Goal: Task Accomplishment & Management: Complete application form

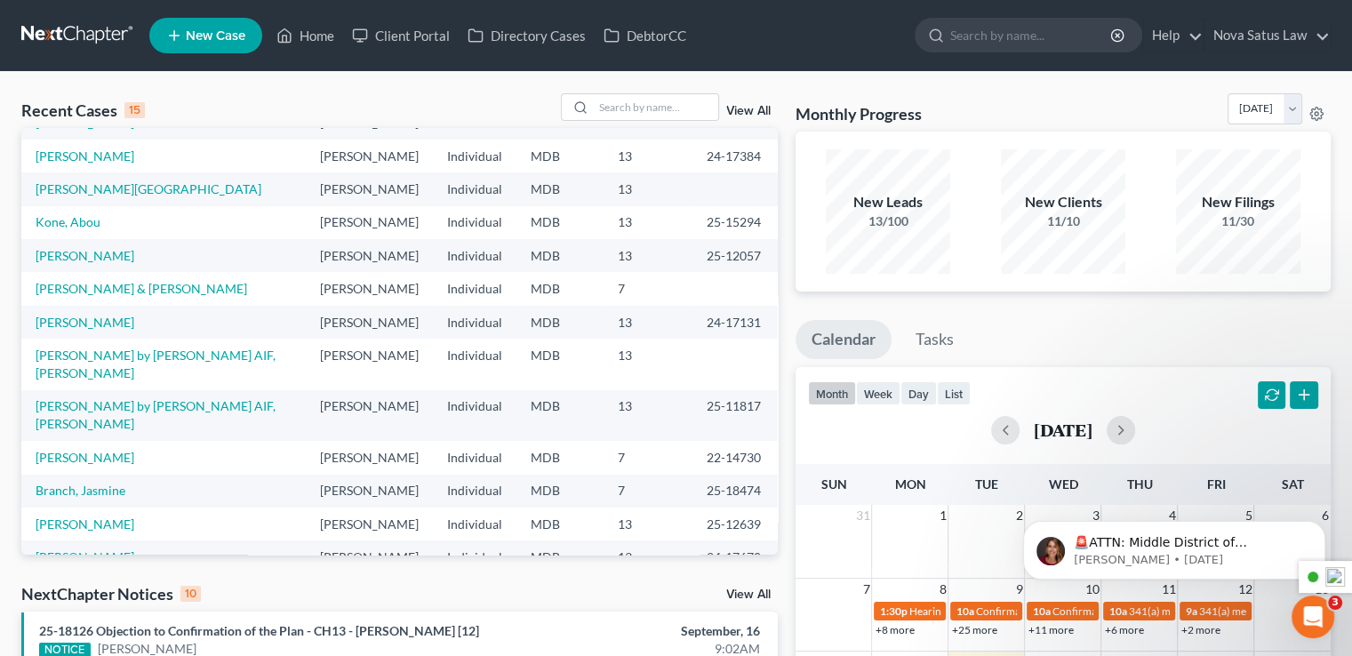
scroll to position [89, 0]
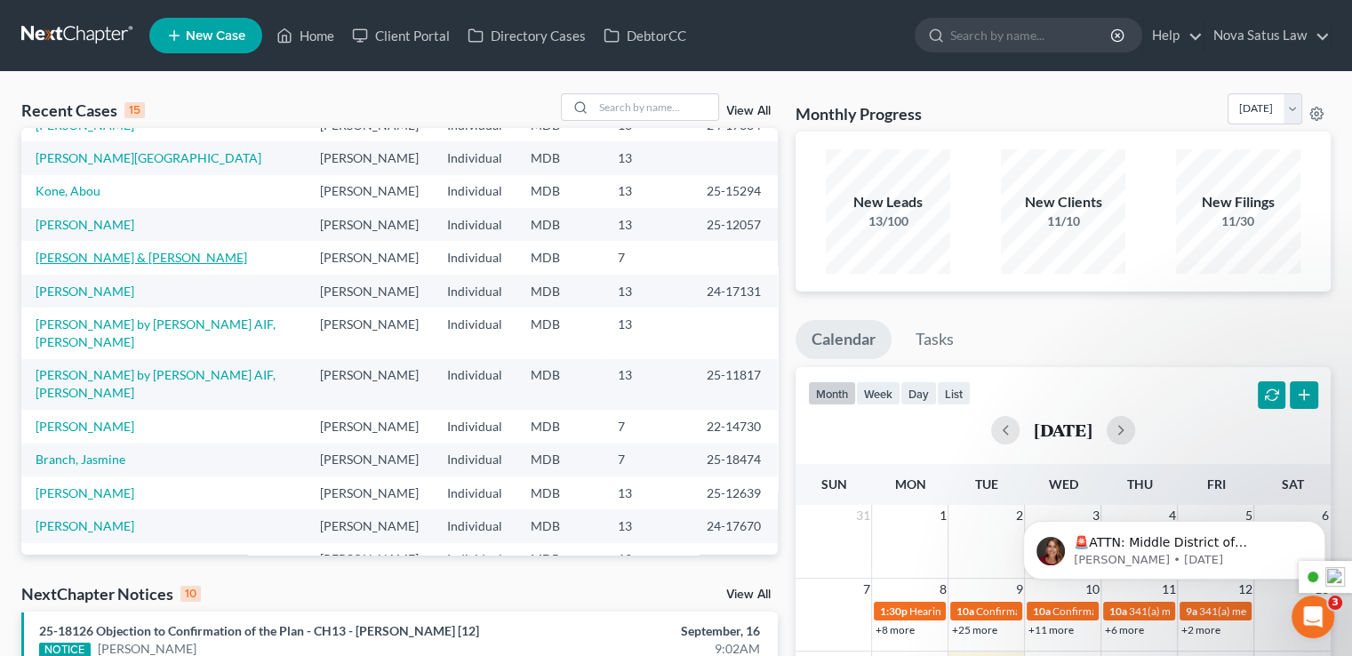
click at [141, 257] on link "[PERSON_NAME] & [PERSON_NAME]" at bounding box center [142, 257] width 212 height 15
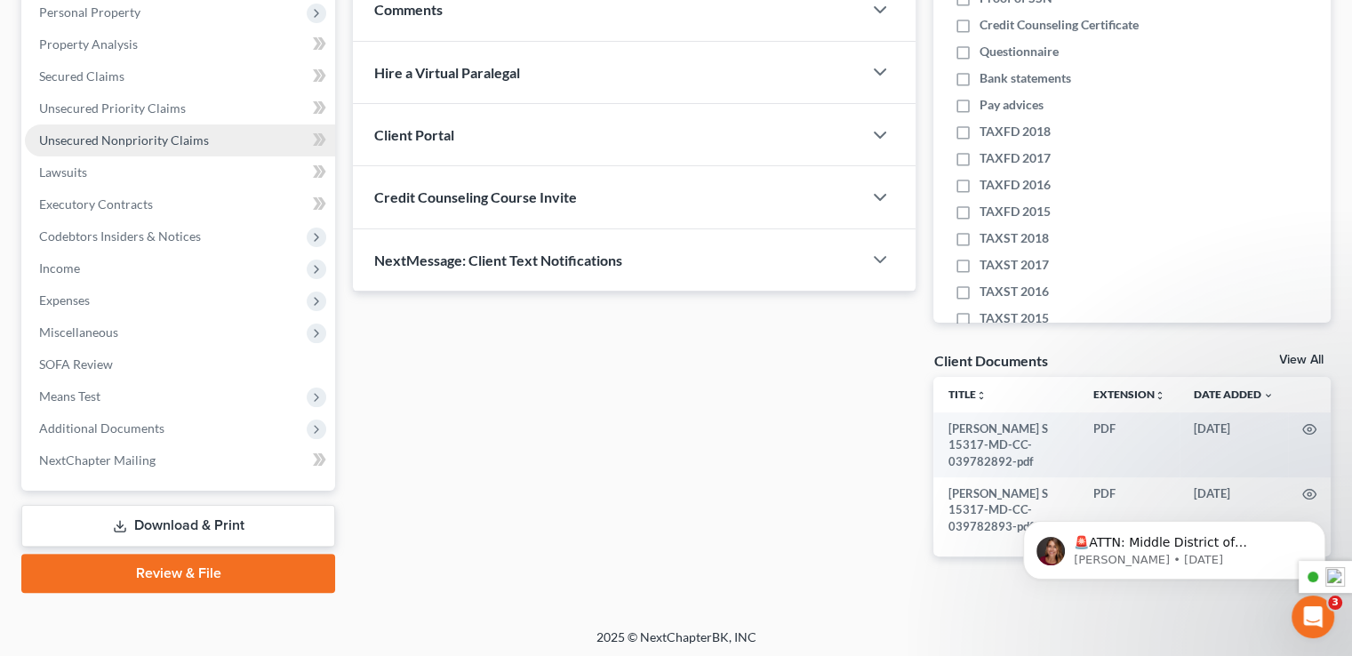
scroll to position [320, 0]
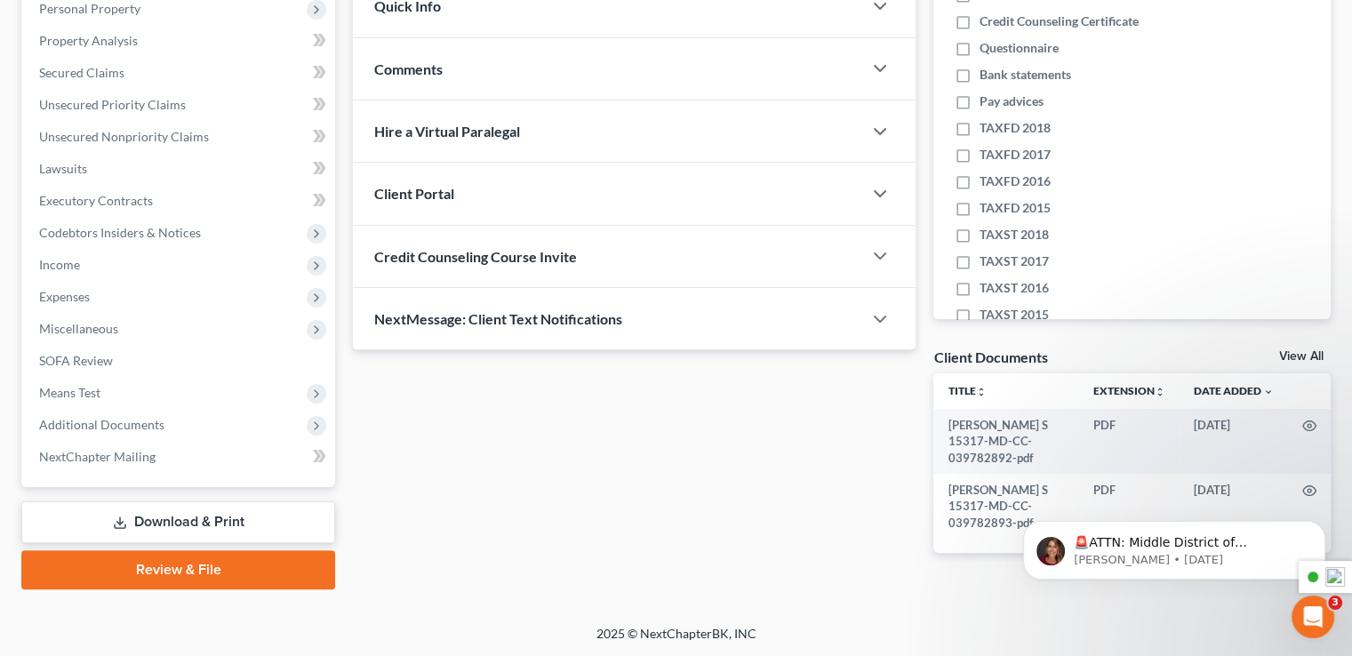
click at [186, 524] on link "Download & Print" at bounding box center [178, 522] width 314 height 42
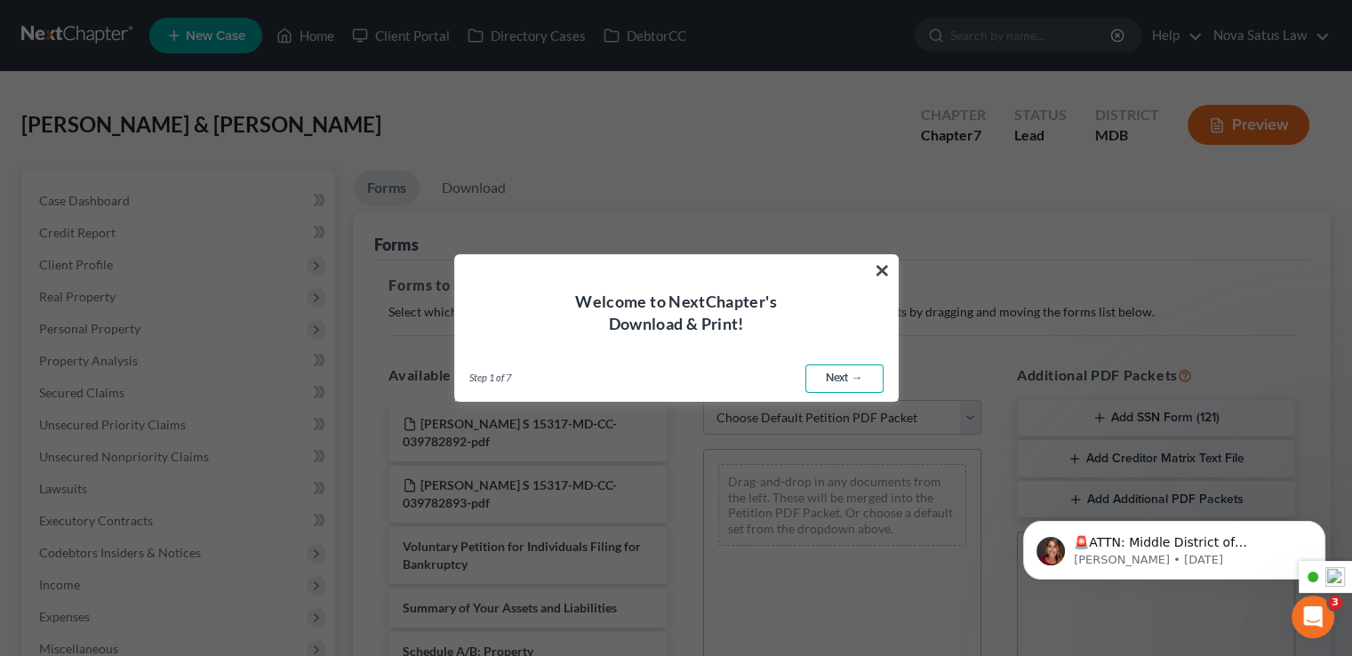
click at [838, 373] on link "Next →" at bounding box center [844, 379] width 78 height 28
select select "0"
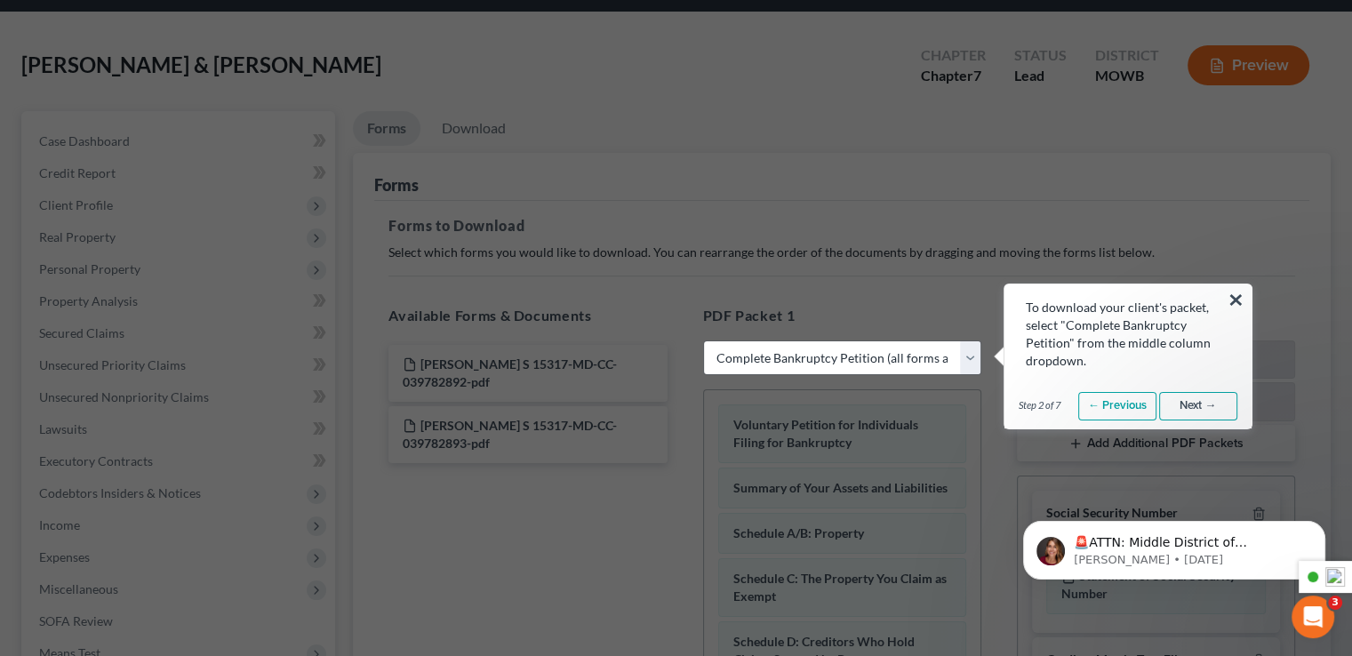
scroll to position [178, 0]
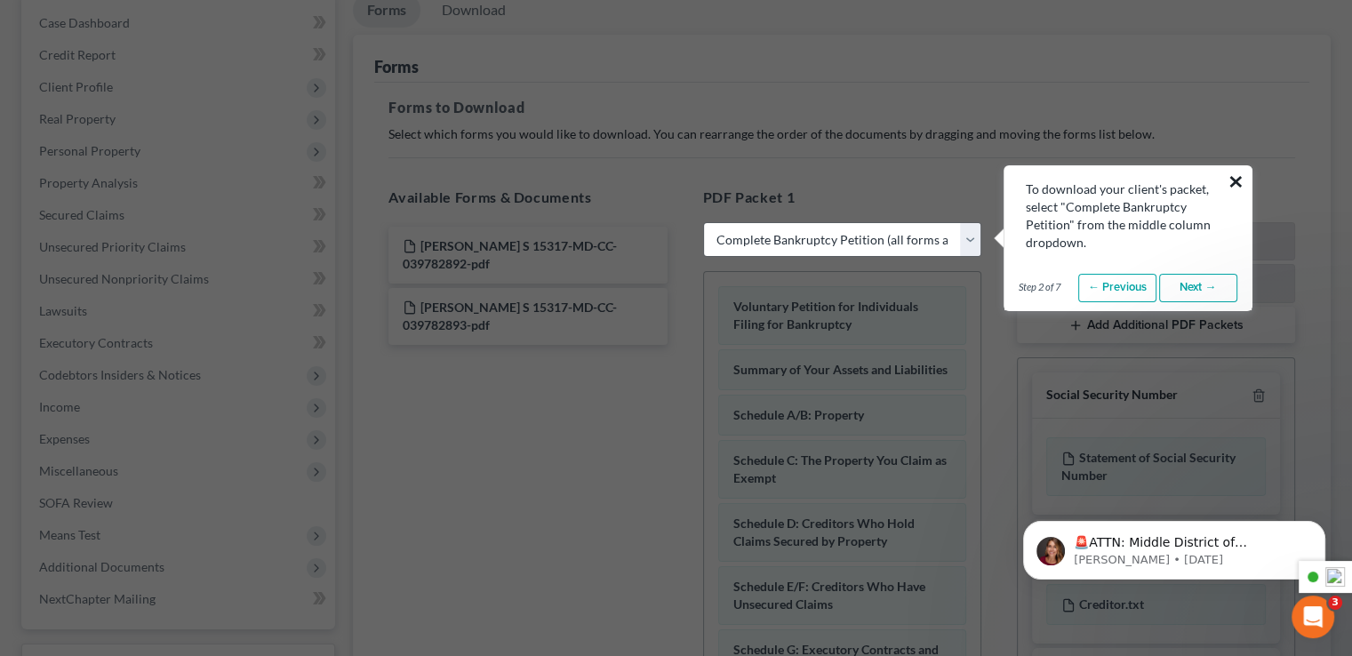
click at [1244, 177] on button "×" at bounding box center [1236, 181] width 17 height 28
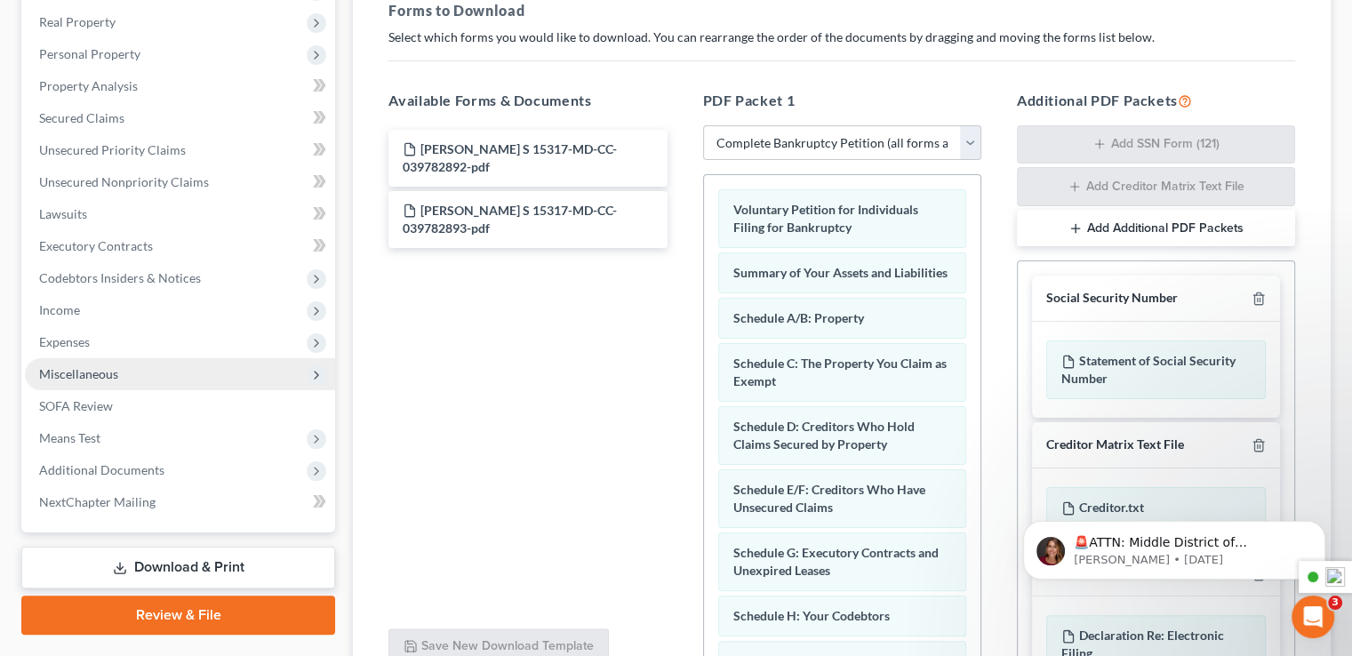
scroll to position [442, 0]
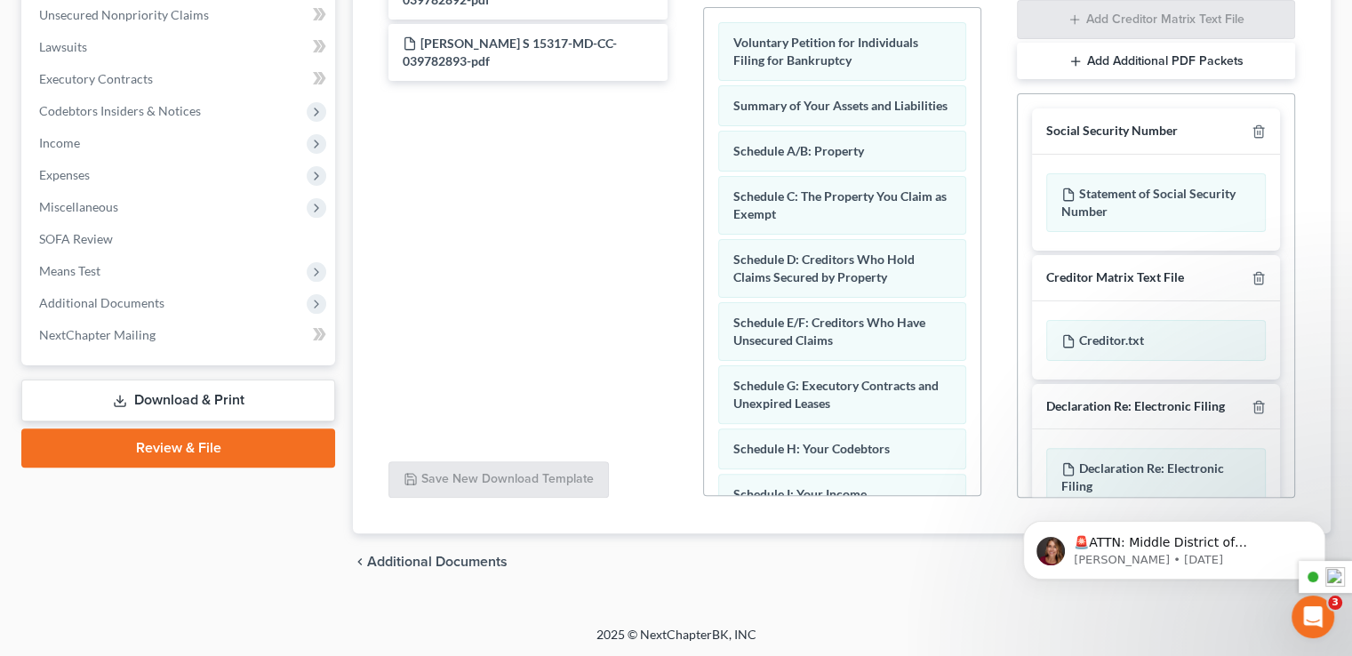
click at [191, 456] on link "Review & File" at bounding box center [178, 448] width 314 height 39
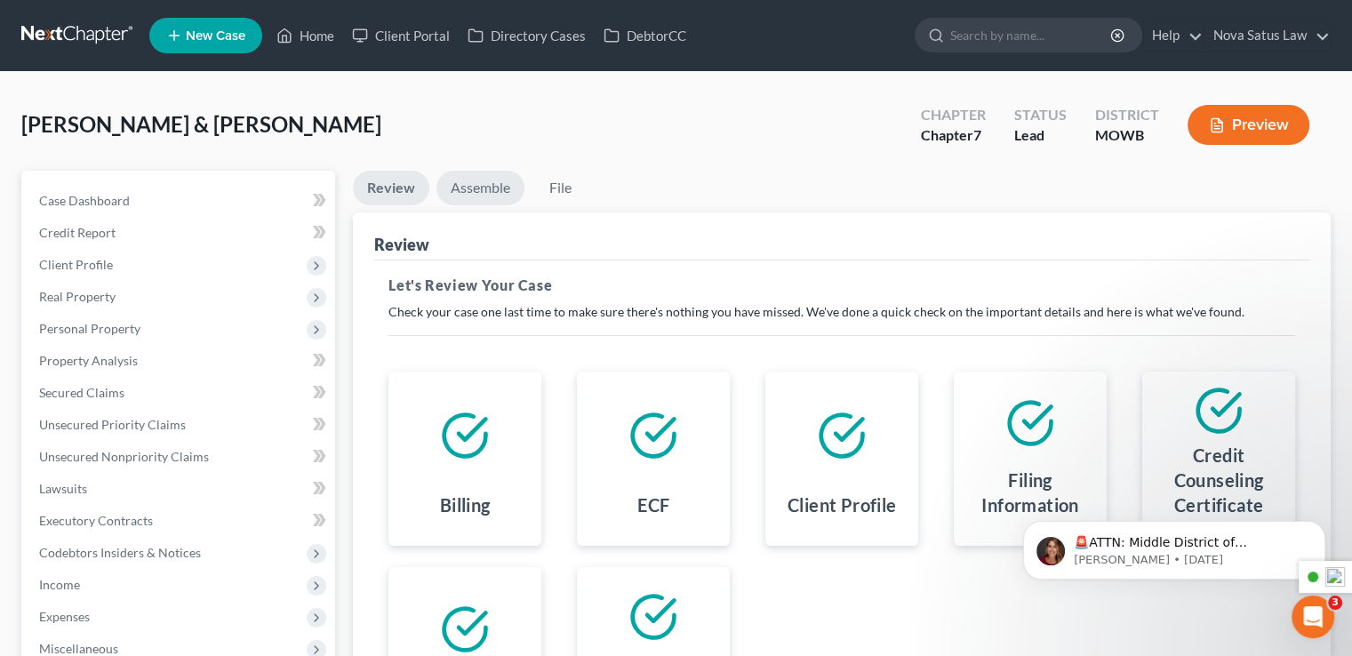
click at [493, 184] on link "Assemble" at bounding box center [481, 188] width 88 height 35
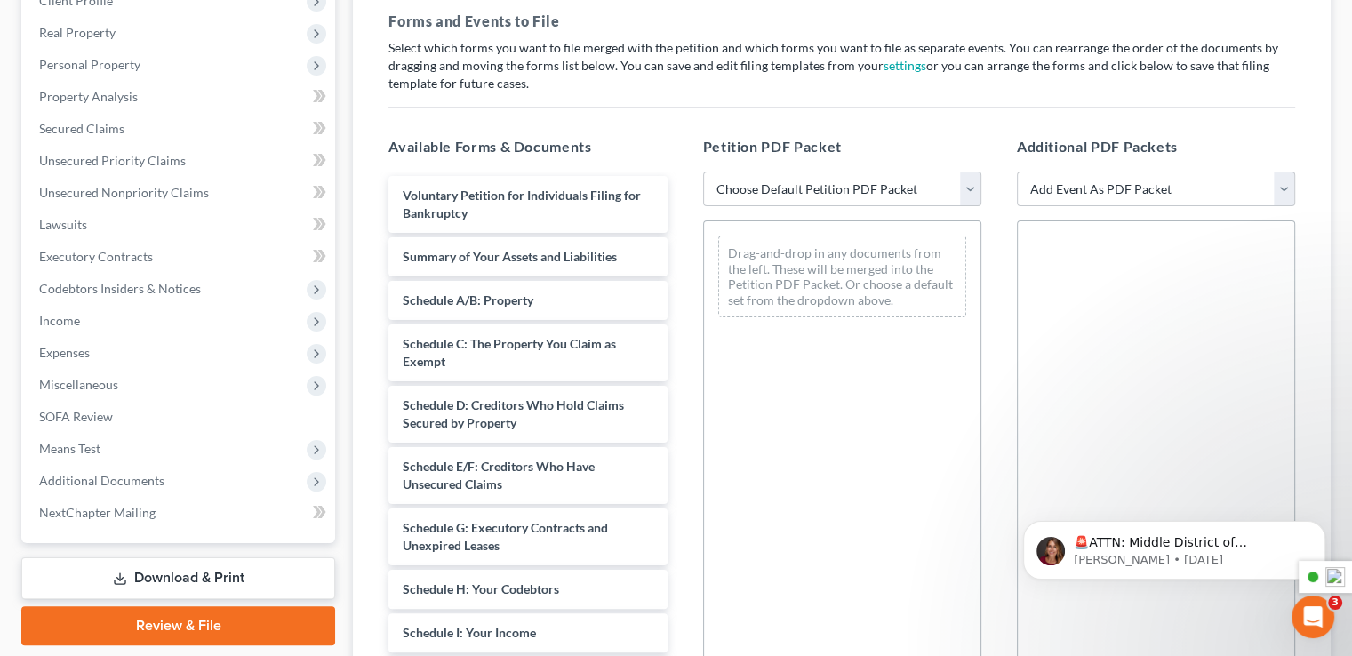
scroll to position [267, 0]
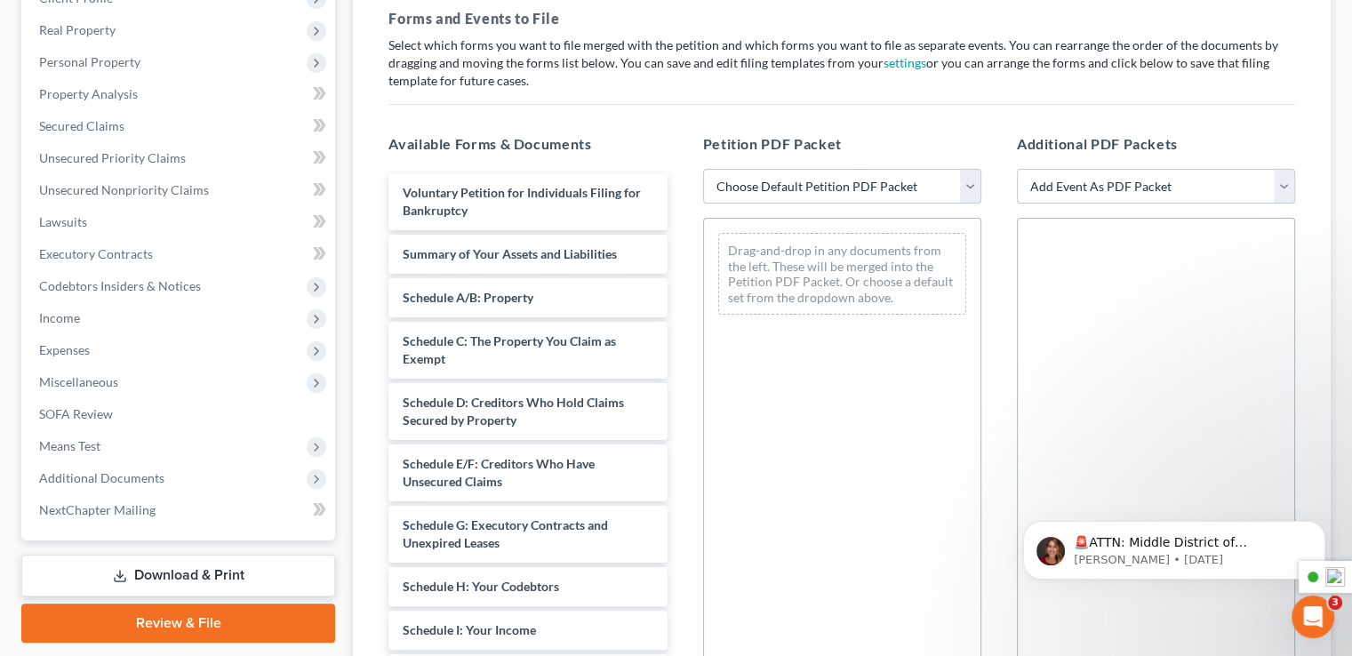
click at [756, 173] on select "Choose Default Petition PDF Packet Emergency Filing (Voluntary Petition and Cre…" at bounding box center [842, 187] width 278 height 36
select select "1"
click at [703, 169] on select "Choose Default Petition PDF Packet Emergency Filing (Voluntary Petition and Cre…" at bounding box center [842, 187] width 278 height 36
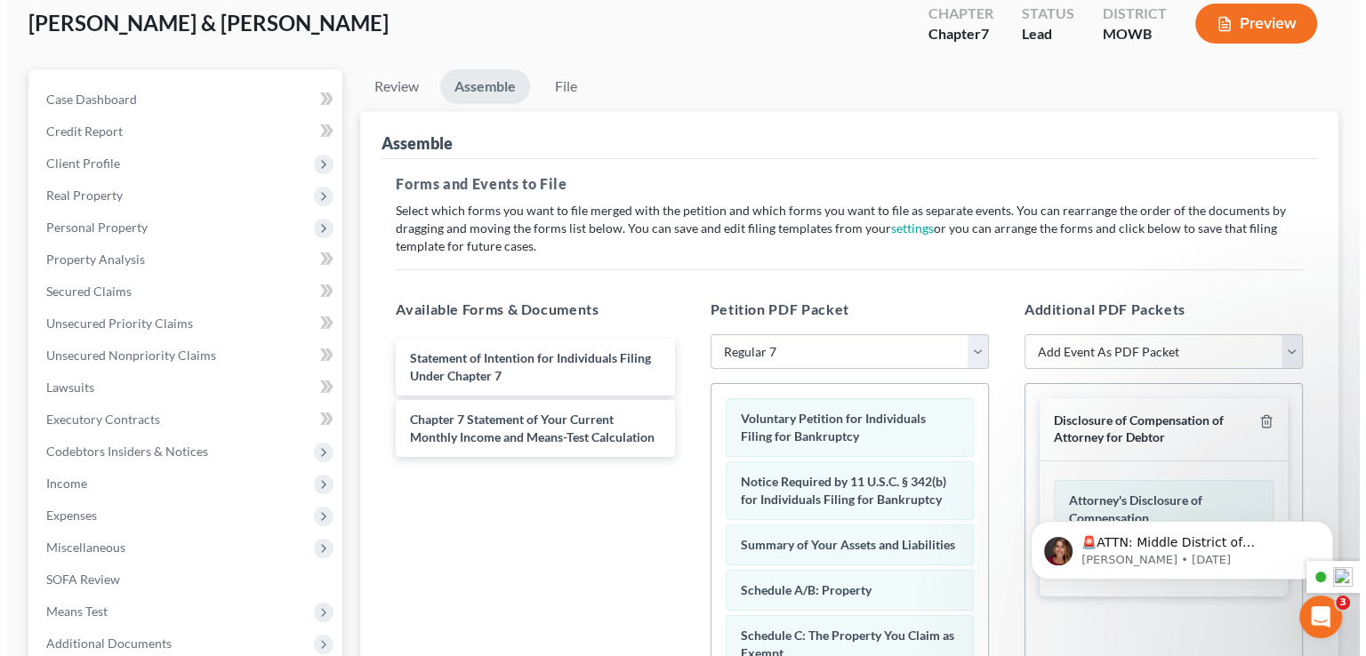
scroll to position [0, 0]
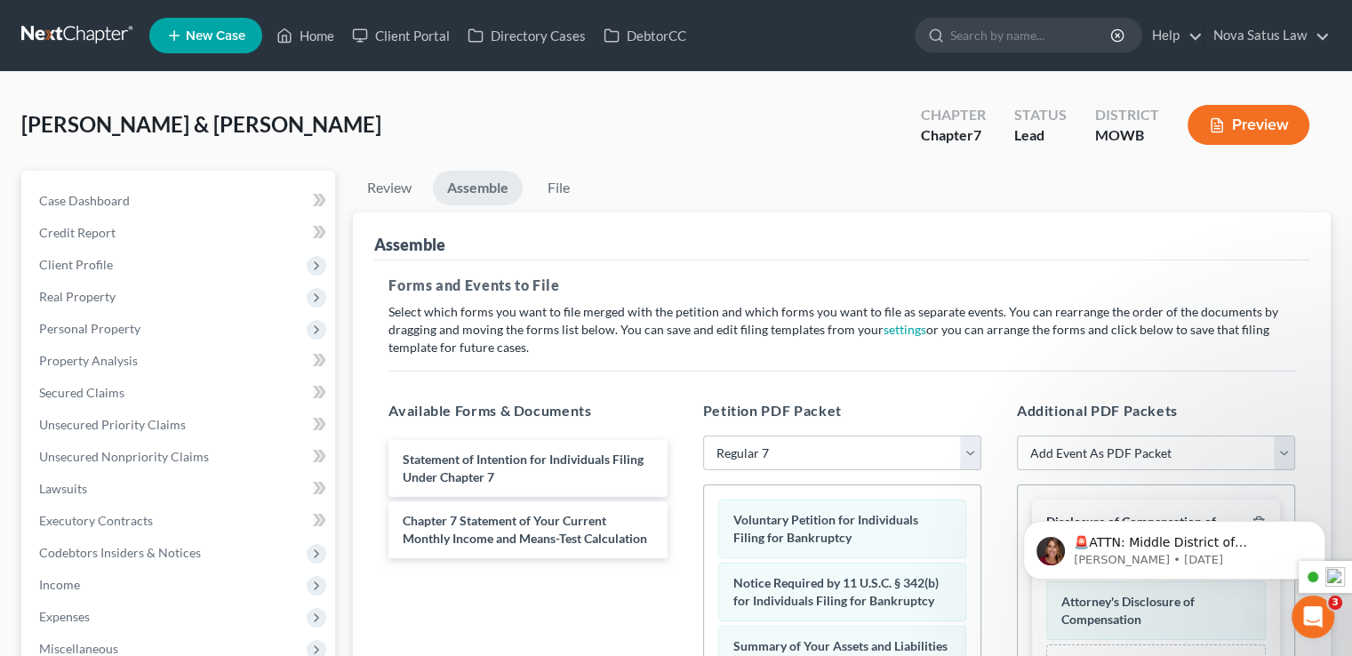
click at [1245, 120] on button "Preview" at bounding box center [1249, 125] width 122 height 40
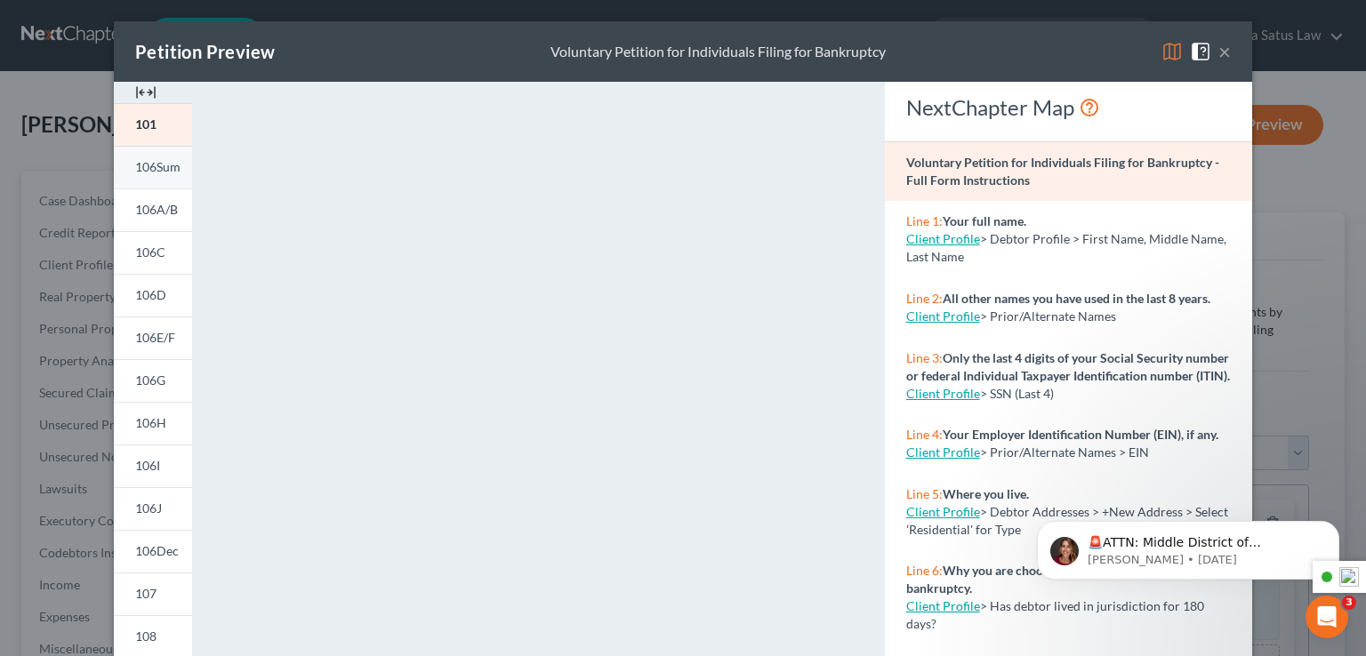
click at [153, 167] on span "106Sum" at bounding box center [157, 166] width 45 height 15
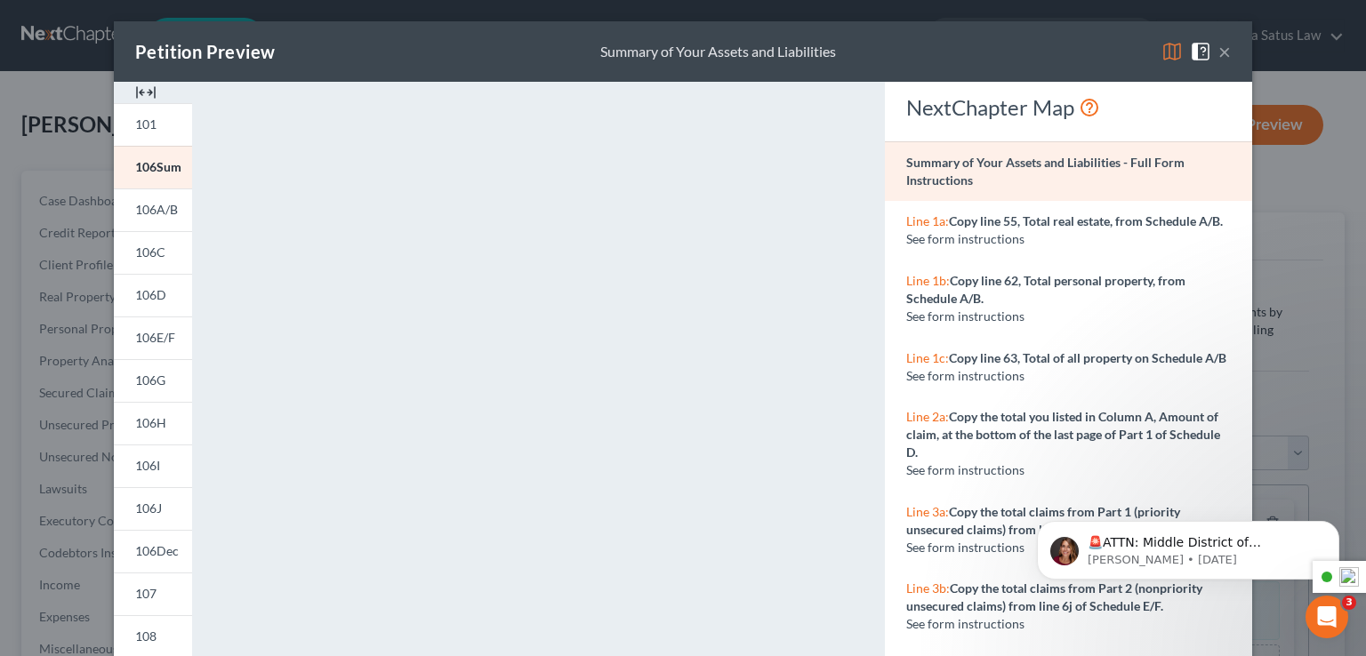
click at [1166, 50] on img at bounding box center [1171, 51] width 21 height 21
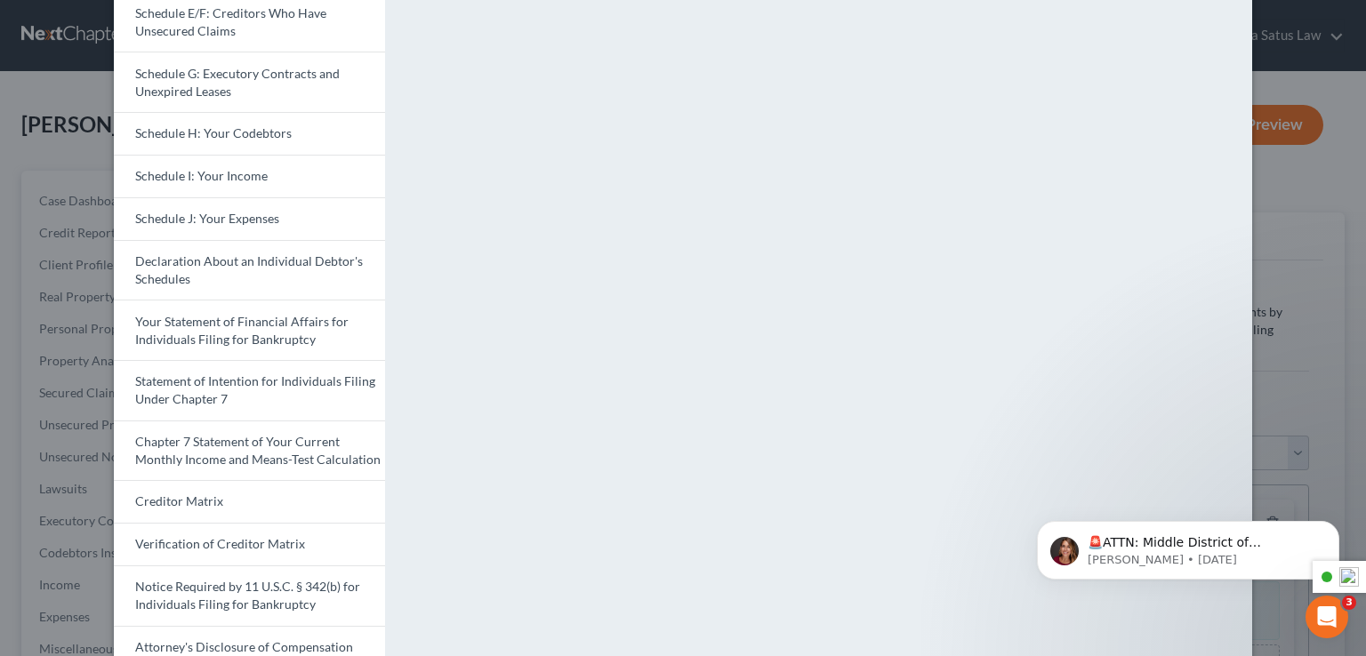
scroll to position [462, 0]
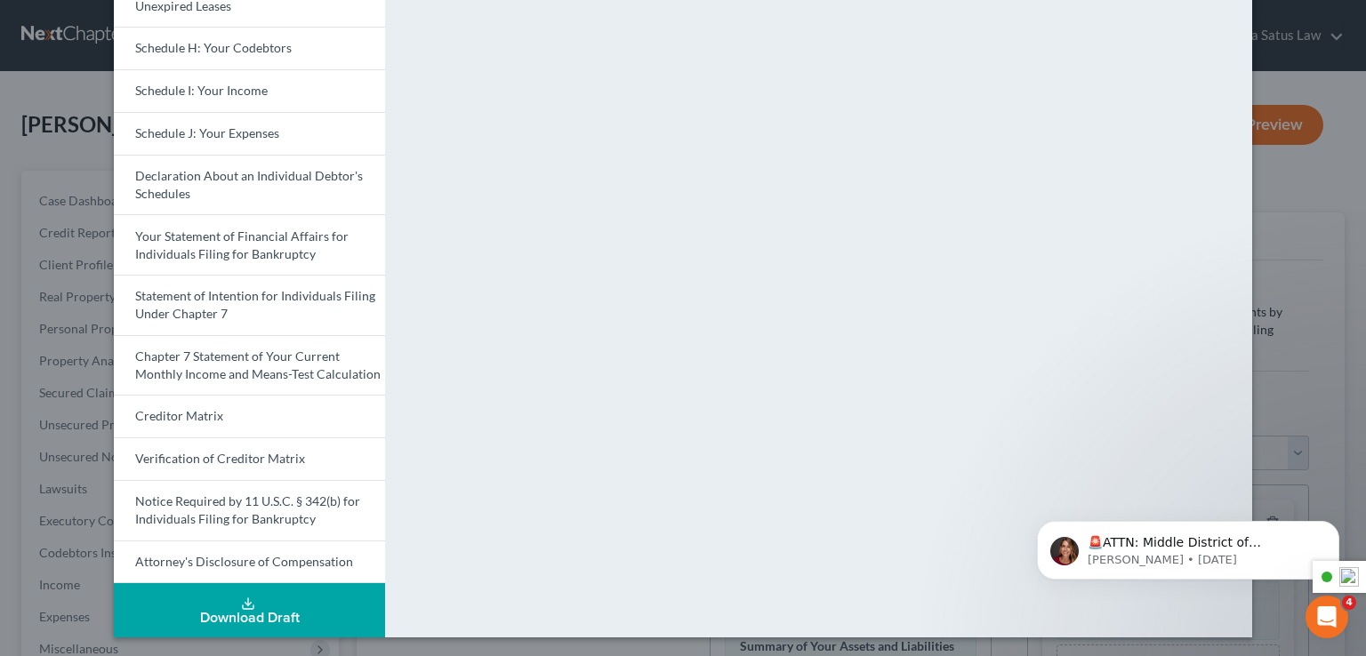
drag, startPoint x: 1122, startPoint y: 490, endPoint x: 1090, endPoint y: 501, distance: 34.0
click at [1090, 501] on html "🚨ATTN: Middle District of [US_STATE] The court has added a new Credit Counselin…" at bounding box center [1188, 546] width 356 height 124
click at [1087, 495] on body "🚨ATTN: Middle District of [US_STATE] The court has added a new Credit Counselin…" at bounding box center [1187, 546] width 341 height 110
drag, startPoint x: 1087, startPoint y: 496, endPoint x: 1049, endPoint y: 501, distance: 38.5
click at [1050, 501] on body "🚨ATTN: Middle District of [US_STATE] The court has added a new Credit Counselin…" at bounding box center [1187, 546] width 341 height 110
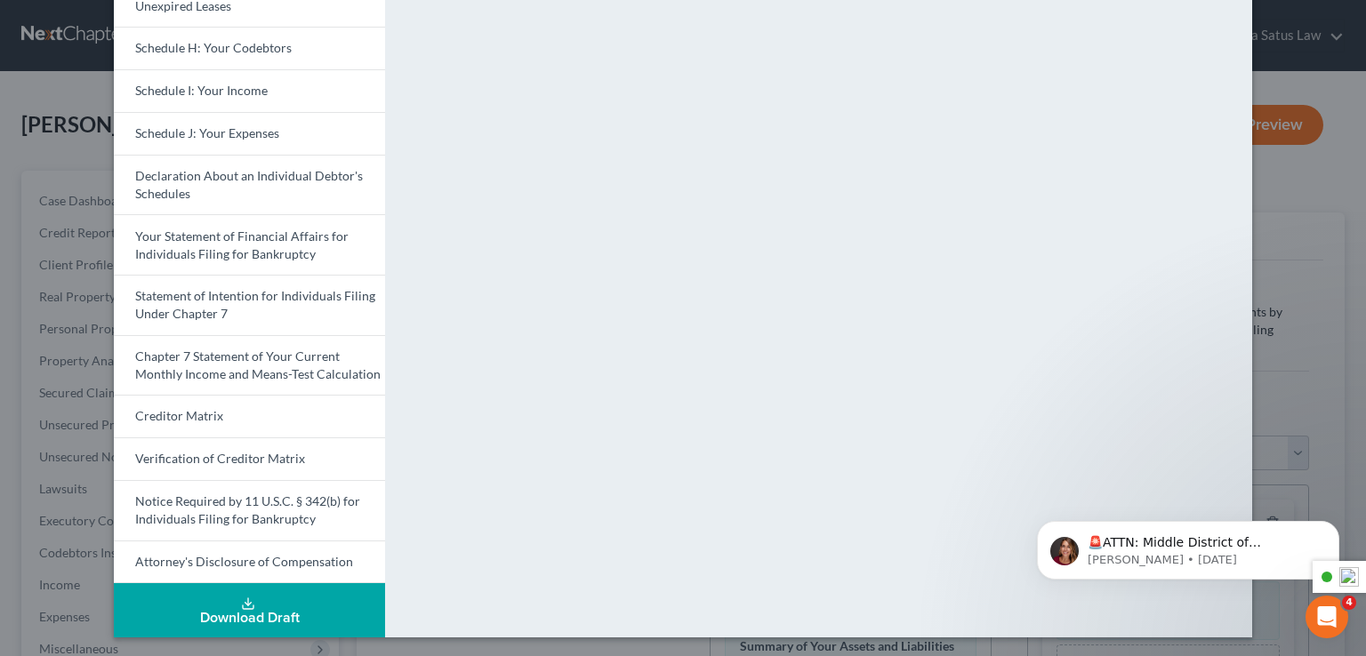
drag, startPoint x: 1053, startPoint y: 495, endPoint x: 1037, endPoint y: 498, distance: 16.2
click at [1037, 498] on body "🚨ATTN: Middle District of [US_STATE] The court has added a new Credit Counselin…" at bounding box center [1187, 546] width 341 height 110
drag, startPoint x: 1038, startPoint y: 497, endPoint x: 1025, endPoint y: 493, distance: 12.9
click at [1025, 495] on body "🚨ATTN: Middle District of [US_STATE] The court has added a new Credit Counselin…" at bounding box center [1187, 546] width 341 height 110
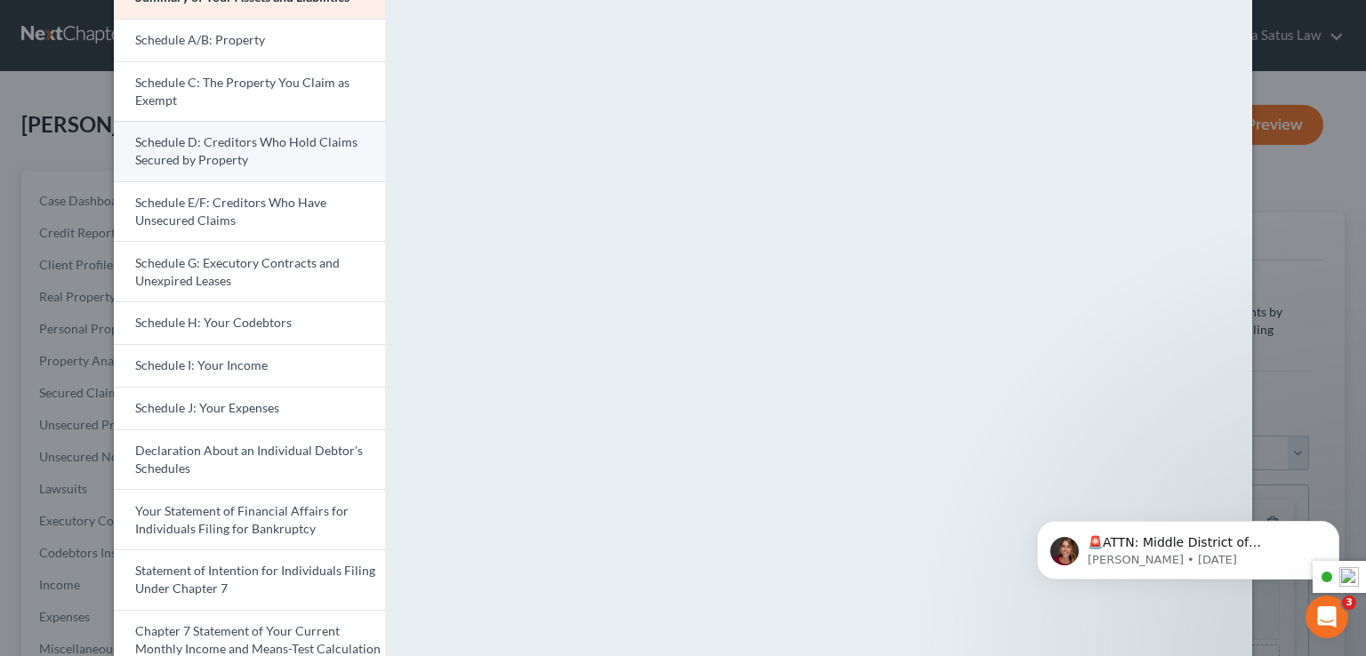
scroll to position [0, 0]
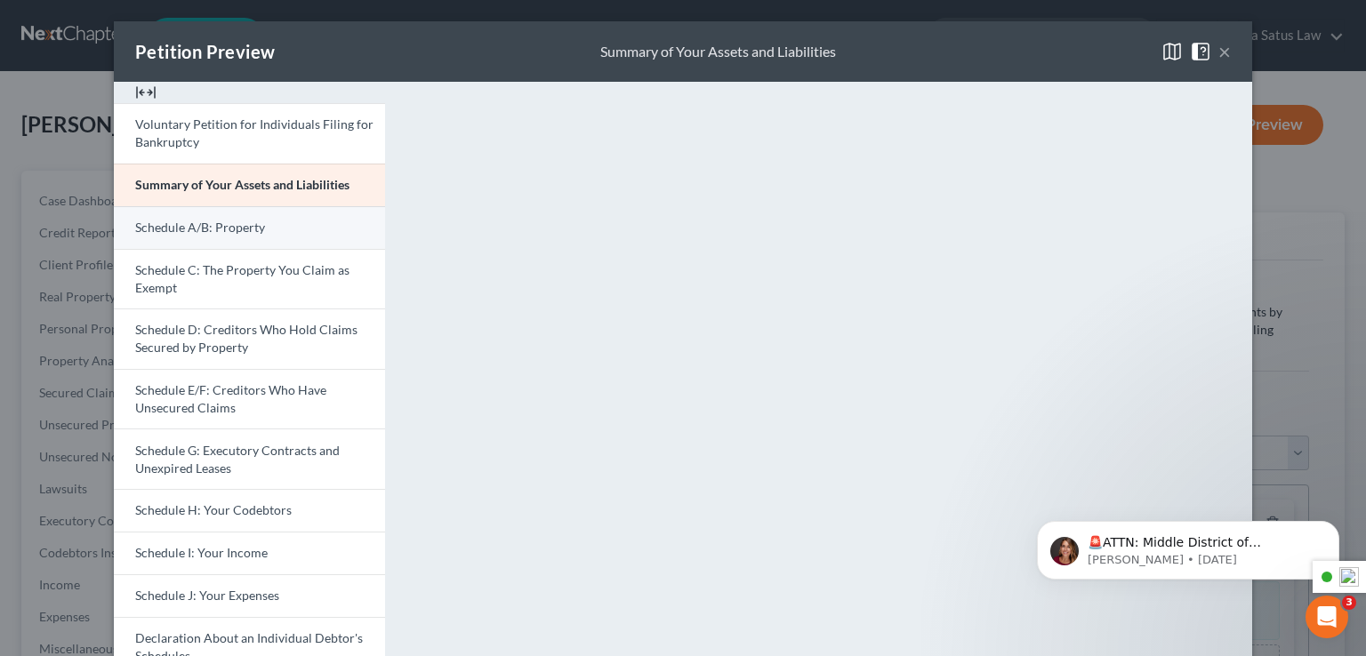
click at [223, 236] on link "Schedule A/B: Property" at bounding box center [249, 227] width 271 height 43
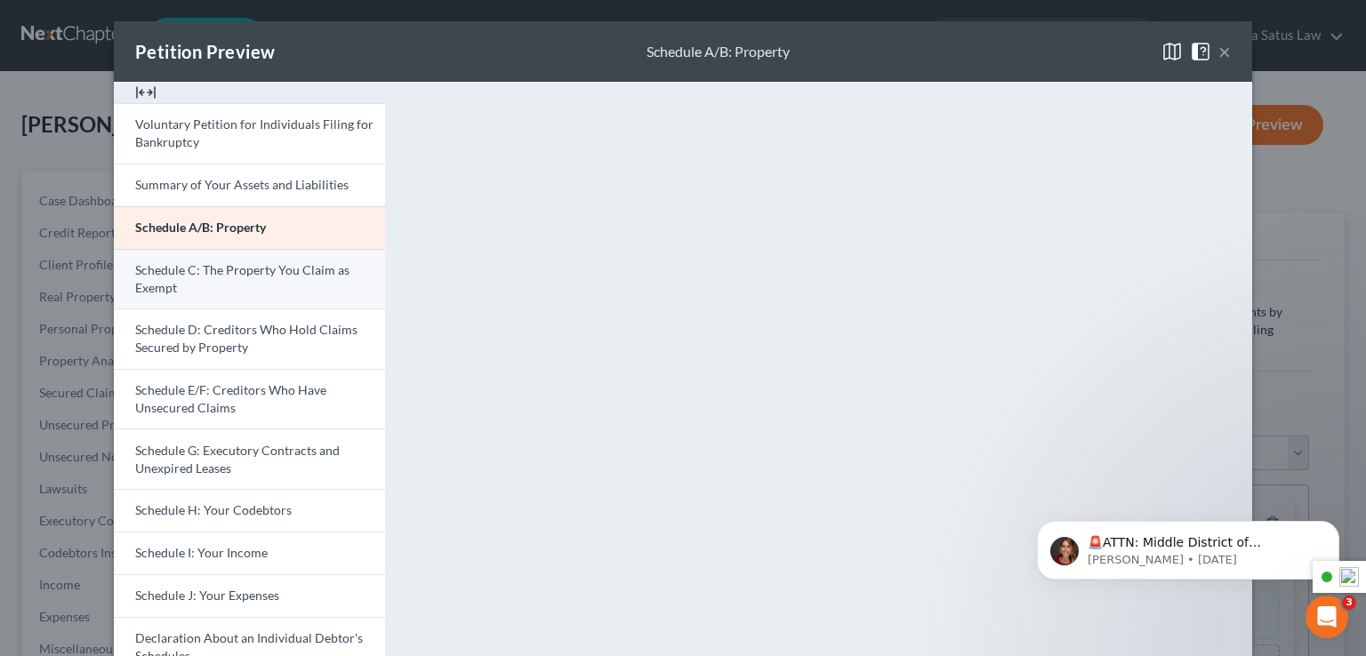
click at [285, 294] on link "Schedule C: The Property You Claim as Exempt" at bounding box center [249, 279] width 271 height 60
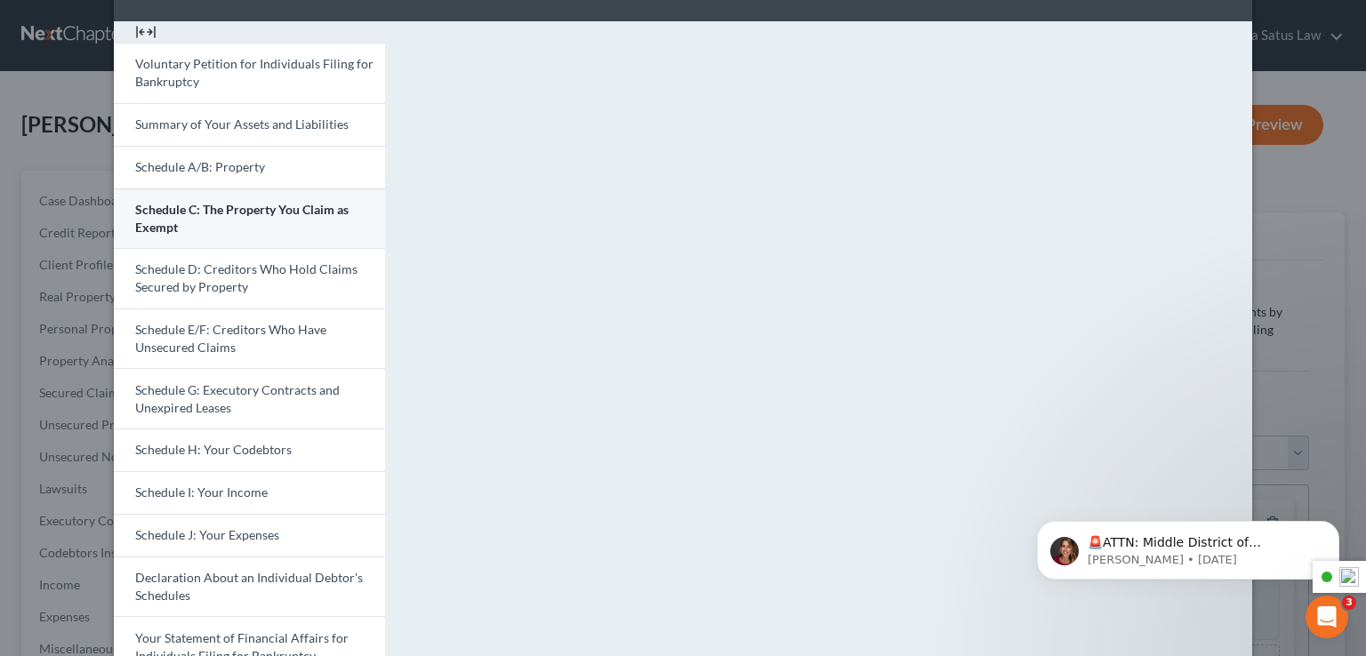
scroll to position [178, 0]
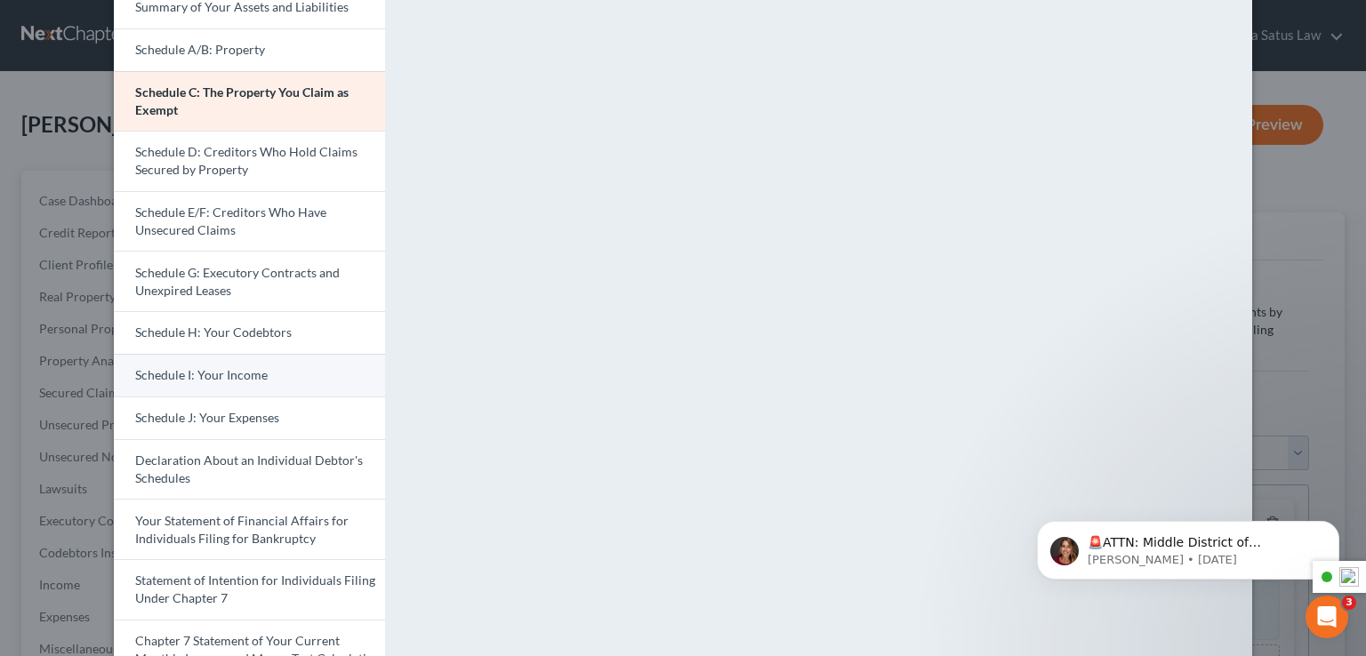
click at [236, 363] on link "Schedule I: Your Income" at bounding box center [249, 375] width 271 height 43
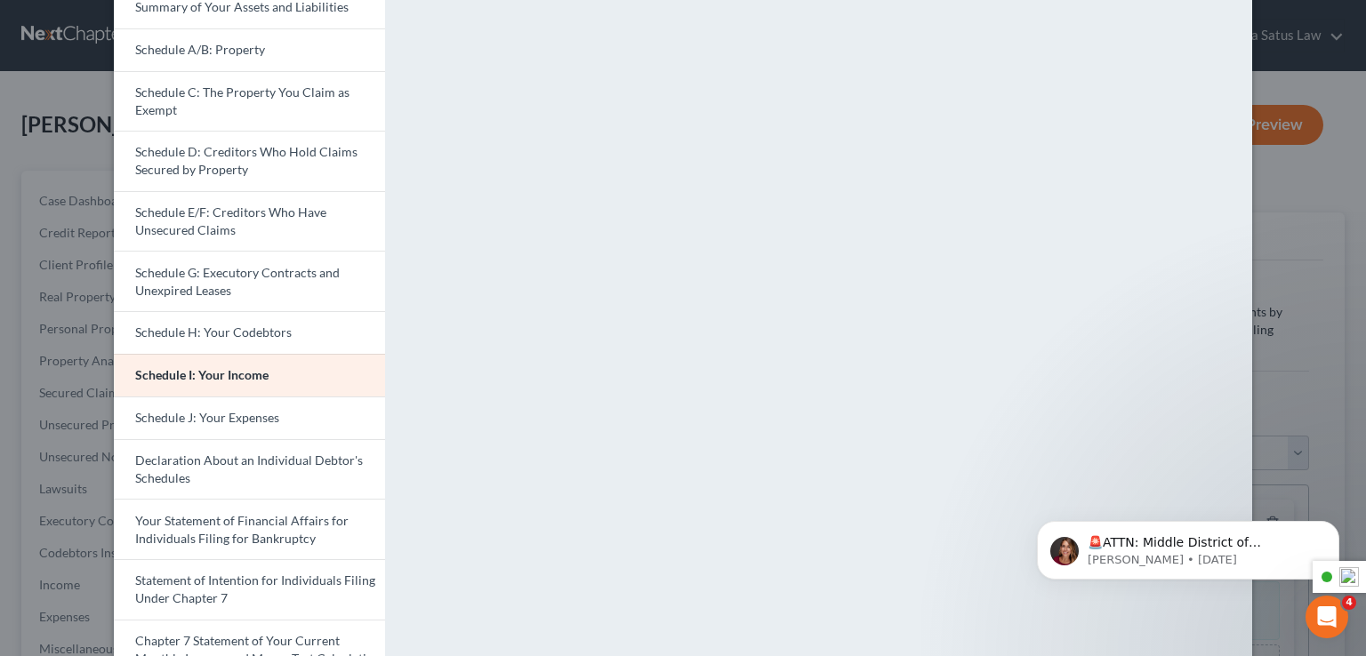
scroll to position [462, 0]
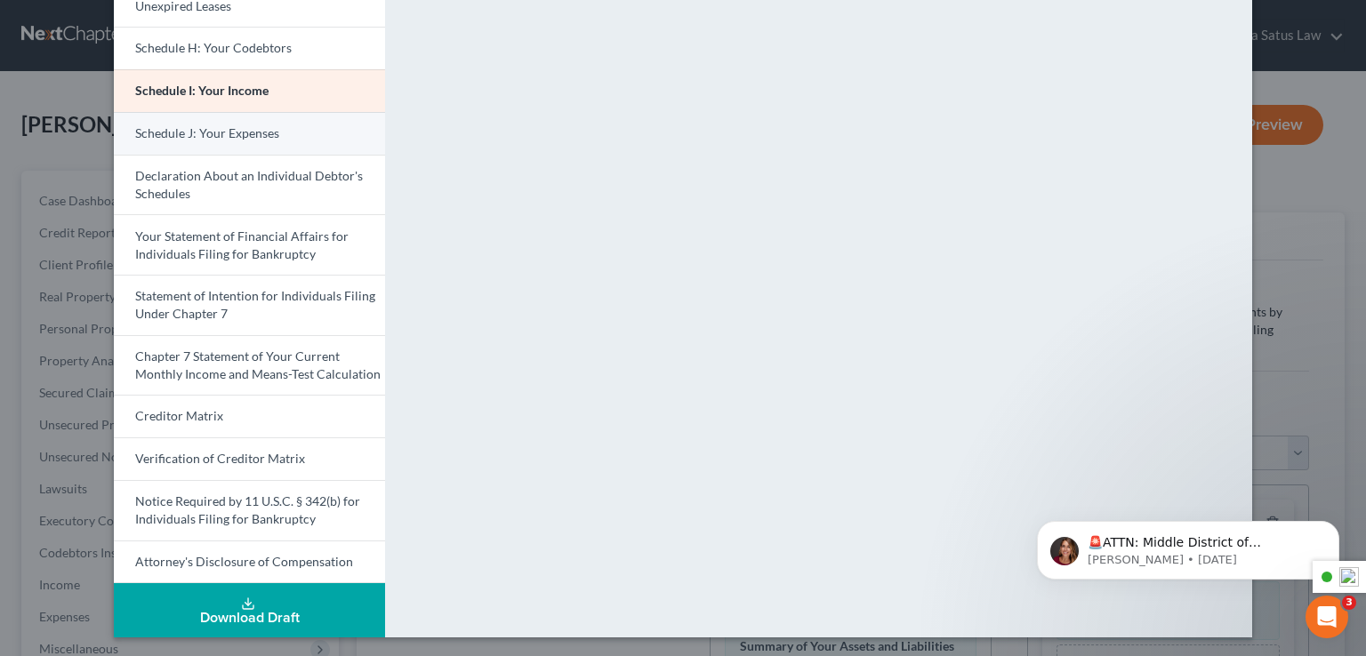
click at [224, 131] on span "Schedule J: Your Expenses" at bounding box center [207, 132] width 144 height 15
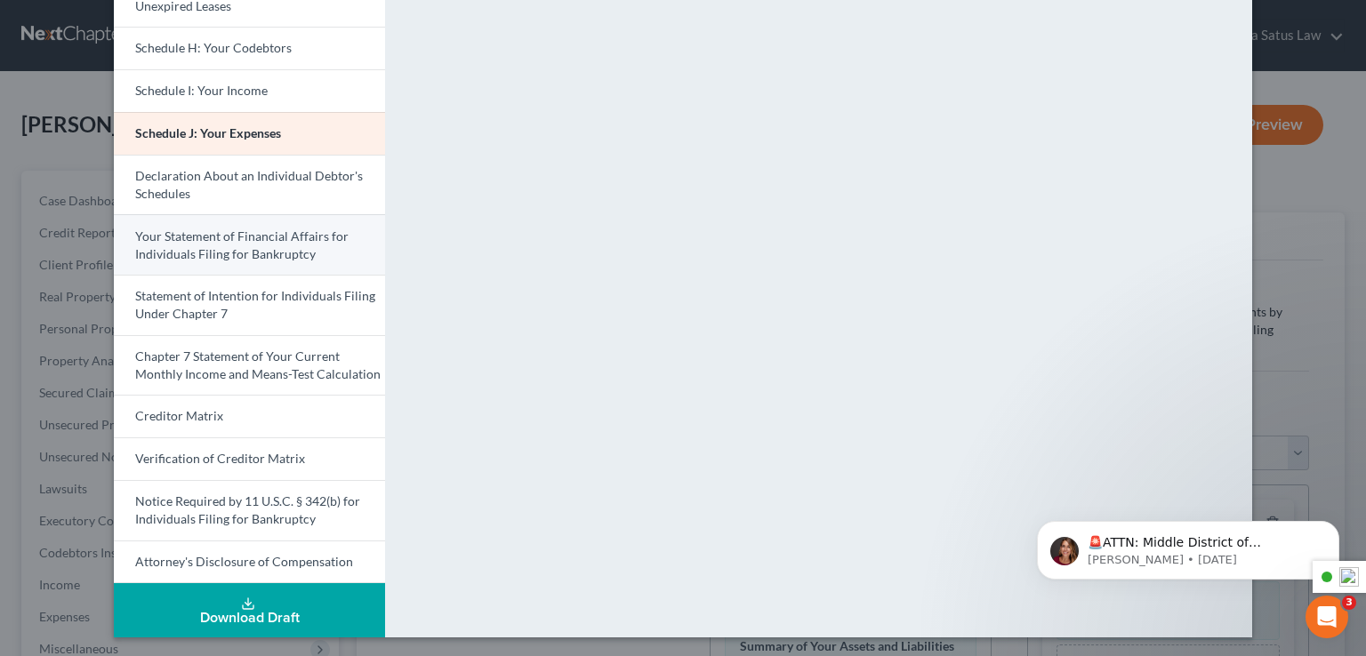
click at [249, 246] on span "Your Statement of Financial Affairs for Individuals Filing for Bankruptcy" at bounding box center [241, 244] width 213 height 33
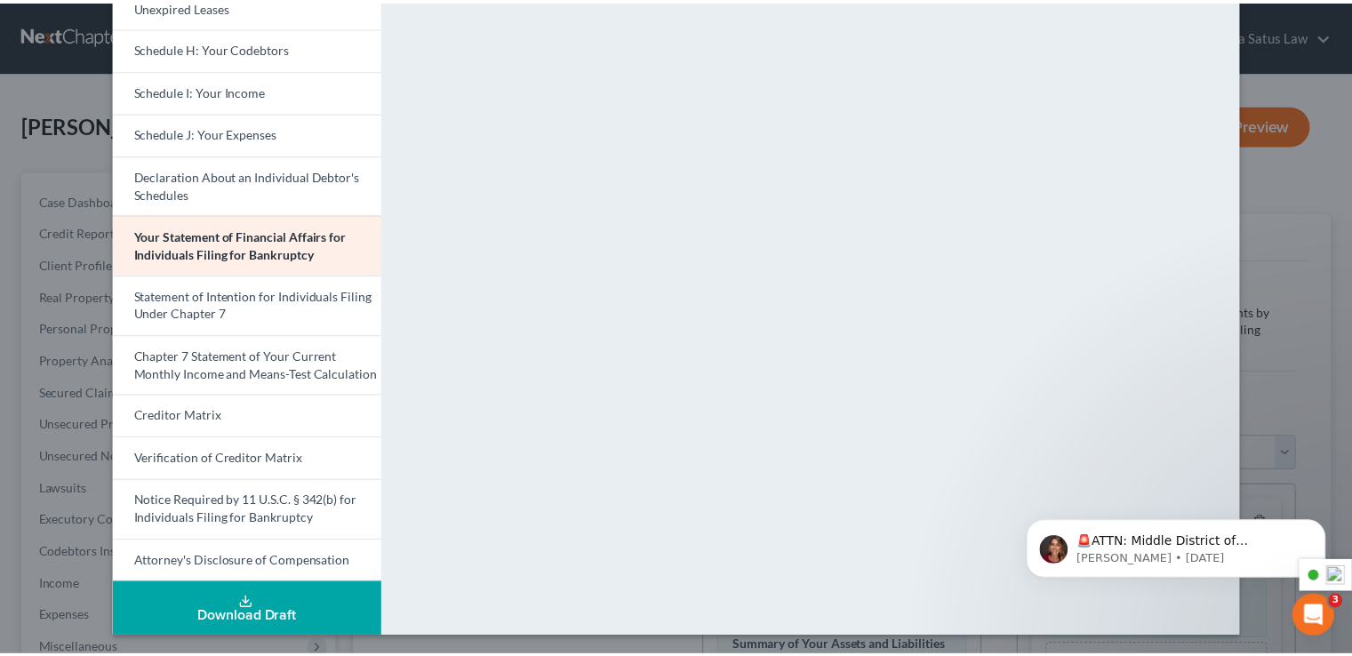
scroll to position [0, 0]
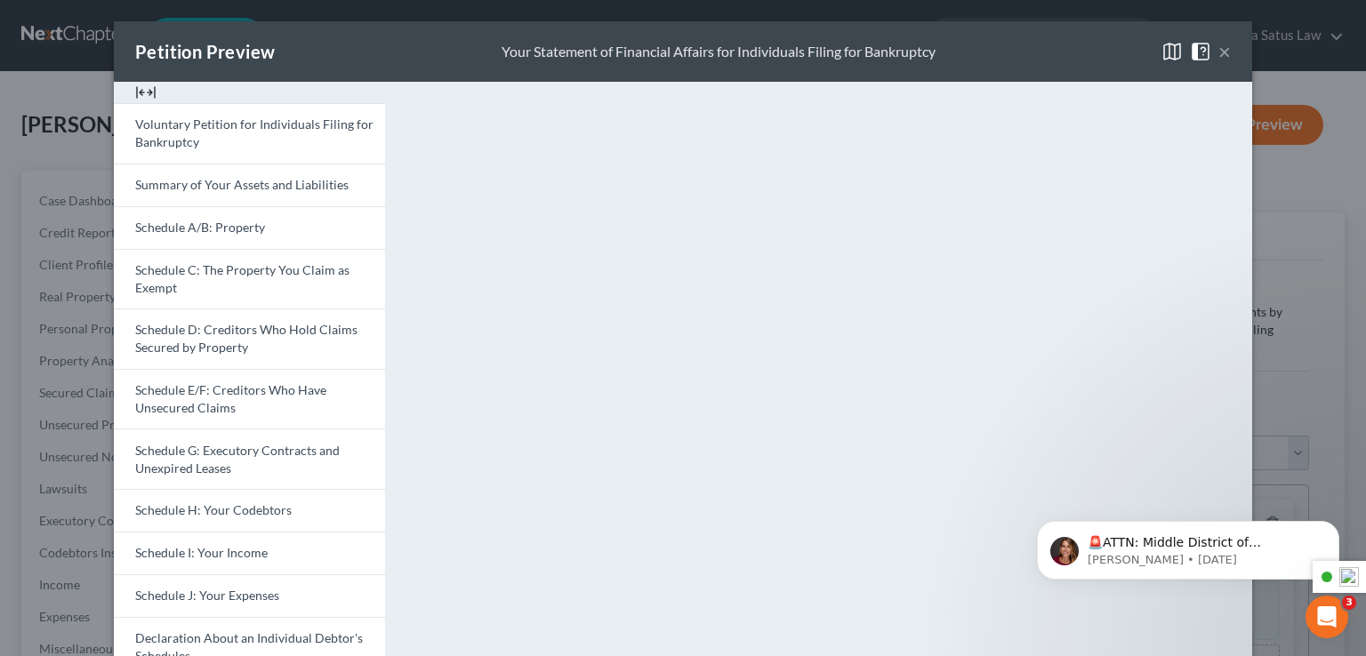
click at [1221, 58] on button "×" at bounding box center [1224, 51] width 12 height 21
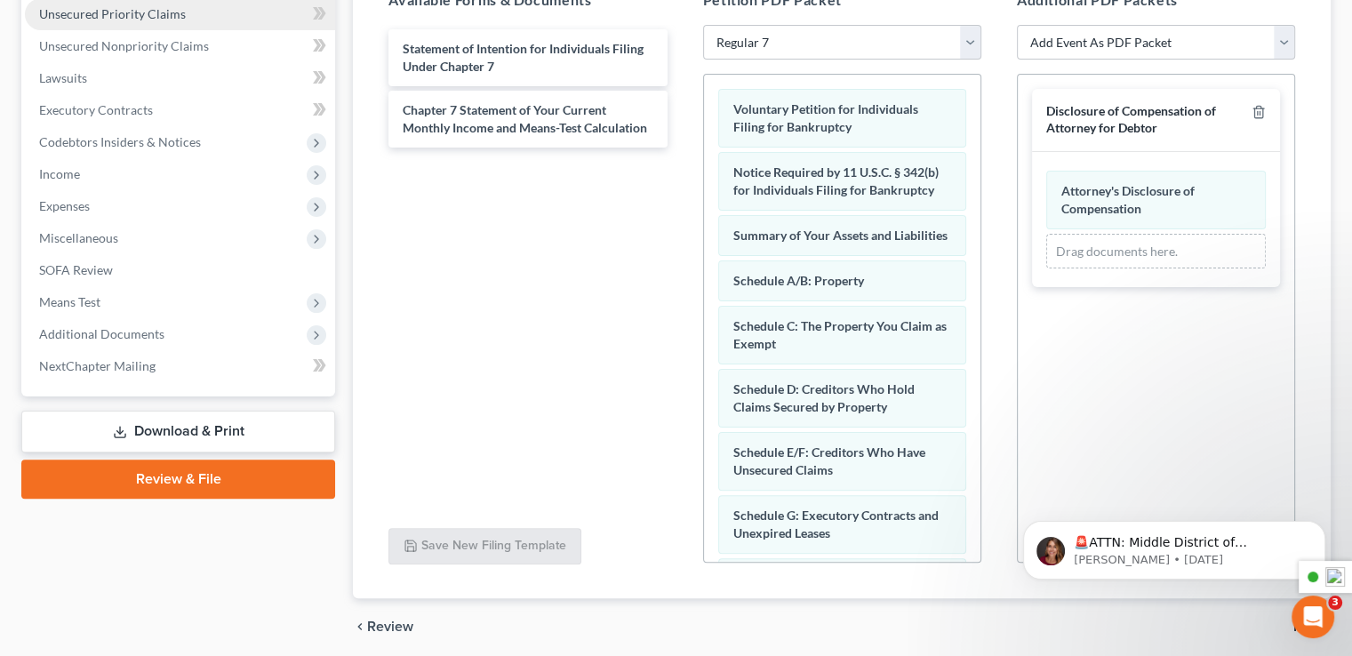
scroll to position [445, 0]
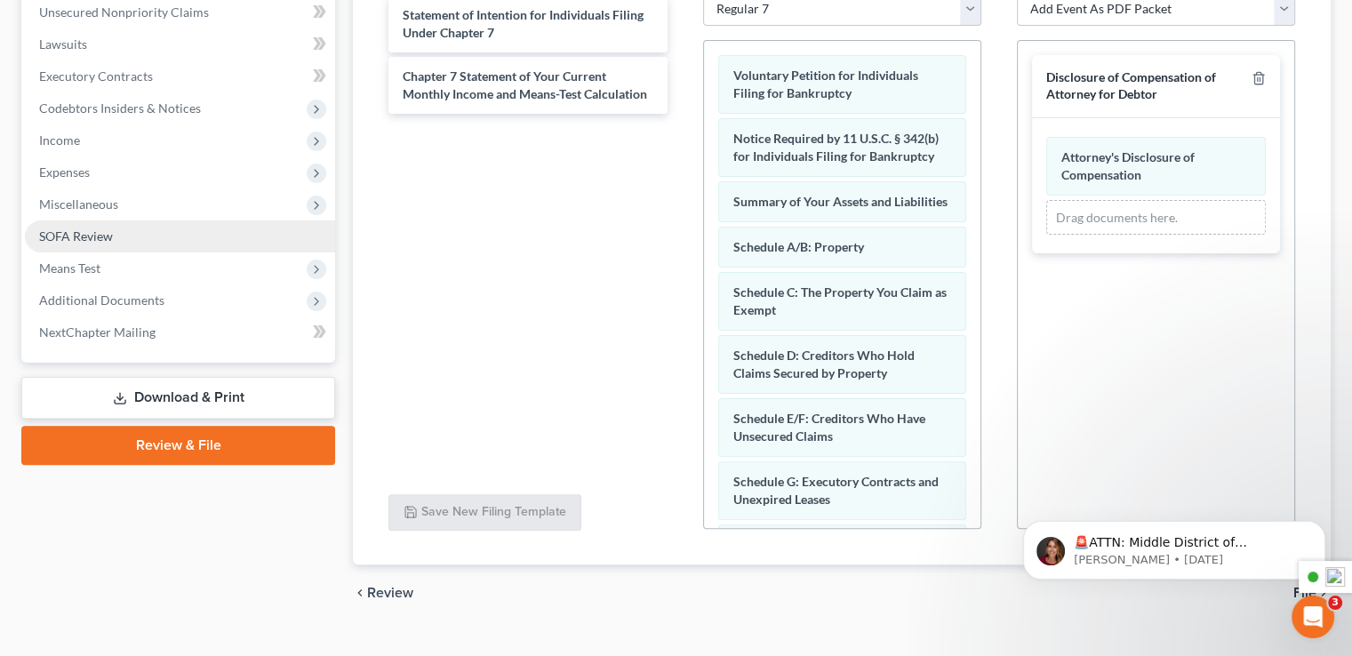
click at [103, 236] on span "SOFA Review" at bounding box center [76, 235] width 74 height 15
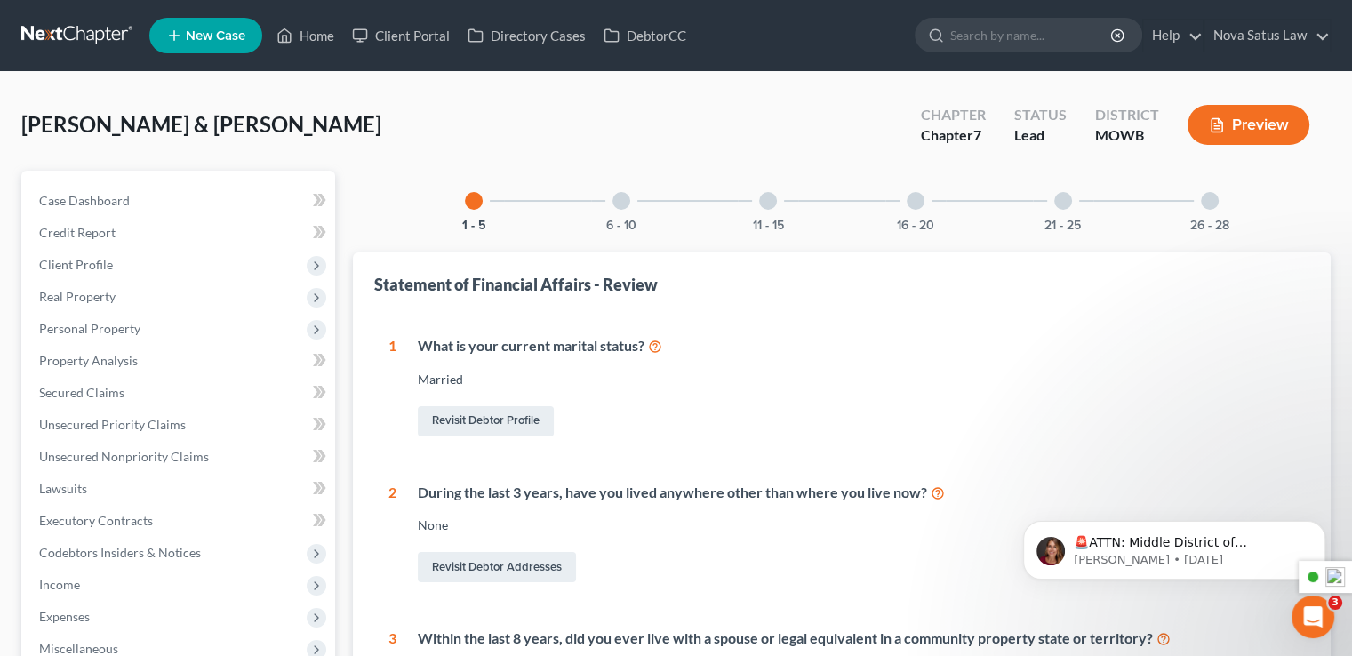
click at [618, 204] on div at bounding box center [622, 201] width 18 height 18
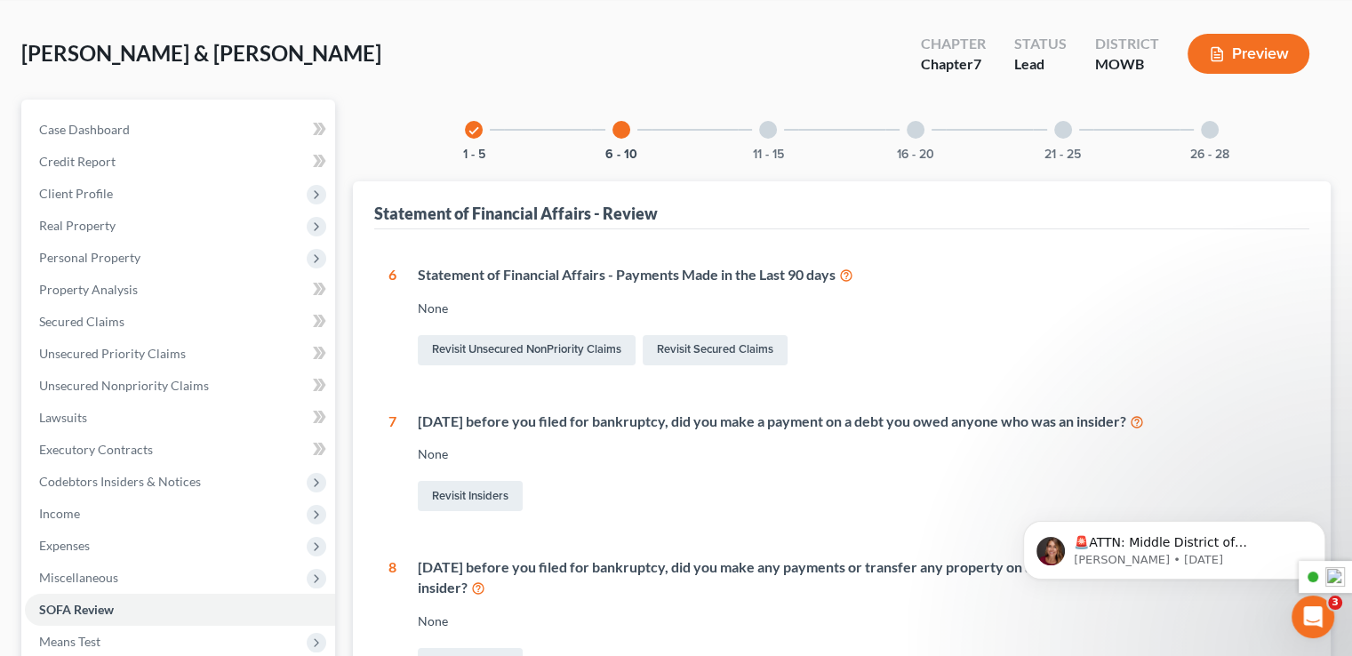
scroll to position [178, 0]
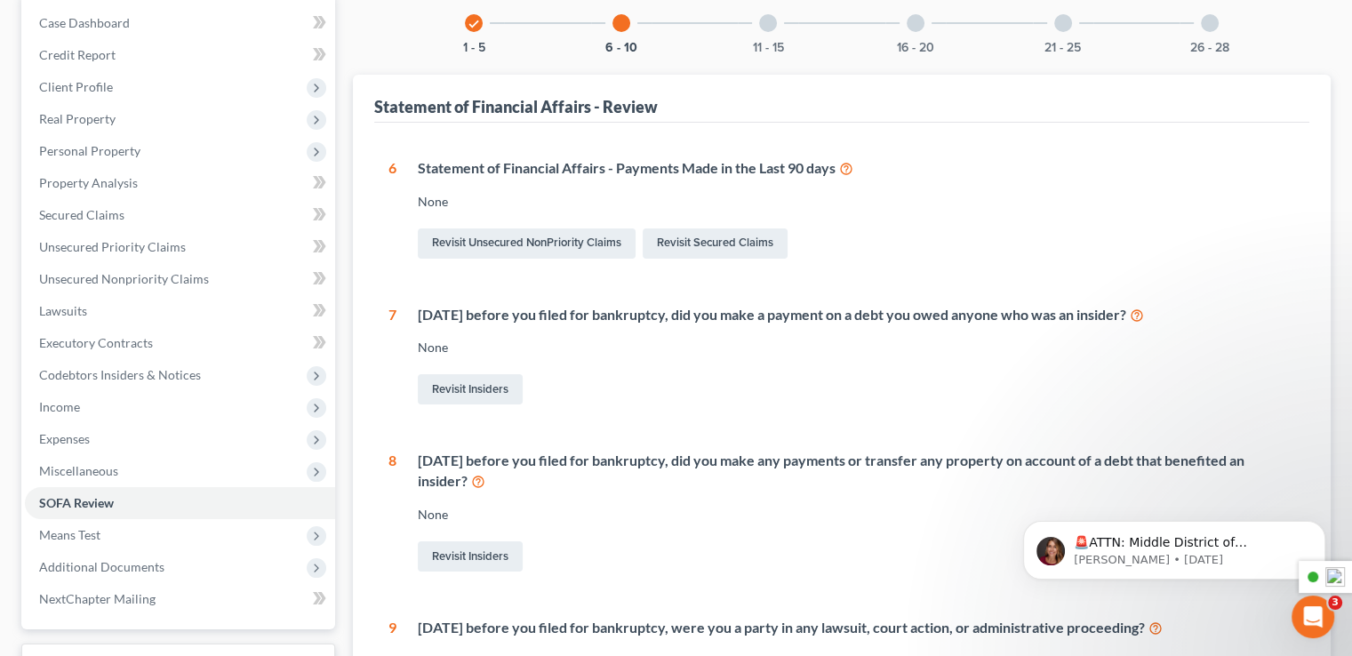
click at [852, 172] on icon at bounding box center [846, 167] width 14 height 17
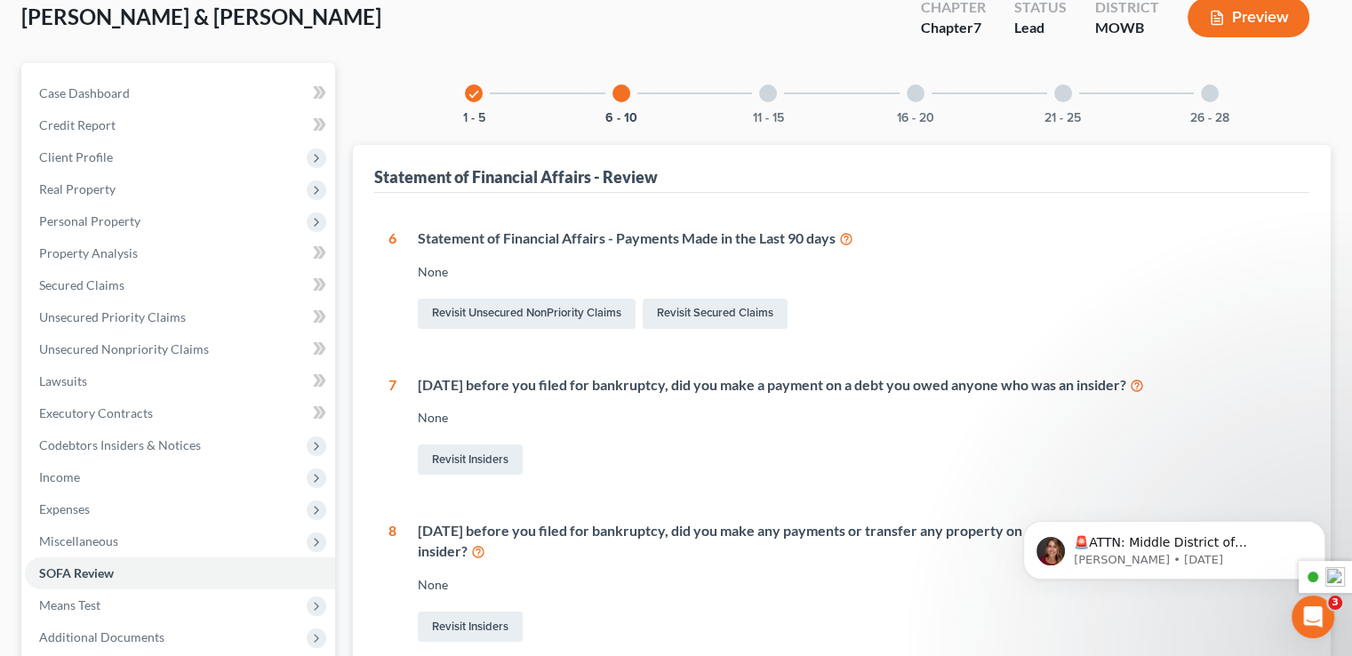
scroll to position [0, 0]
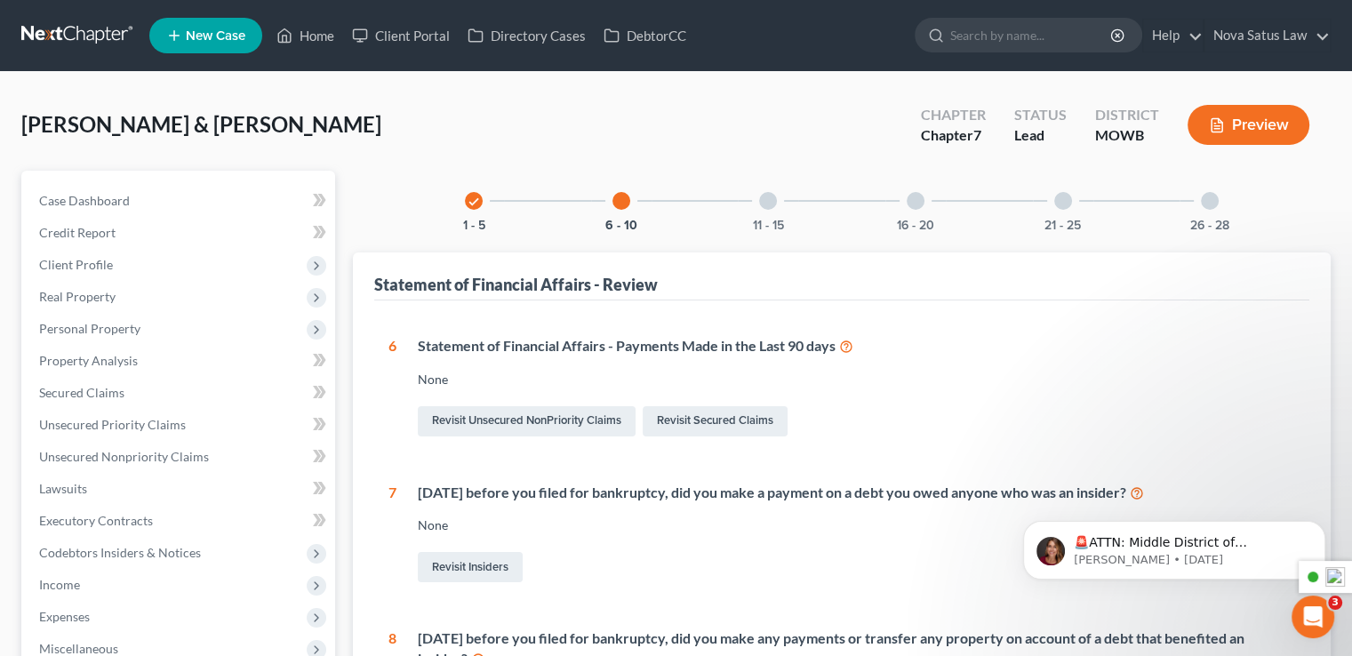
click at [767, 194] on div at bounding box center [768, 201] width 18 height 18
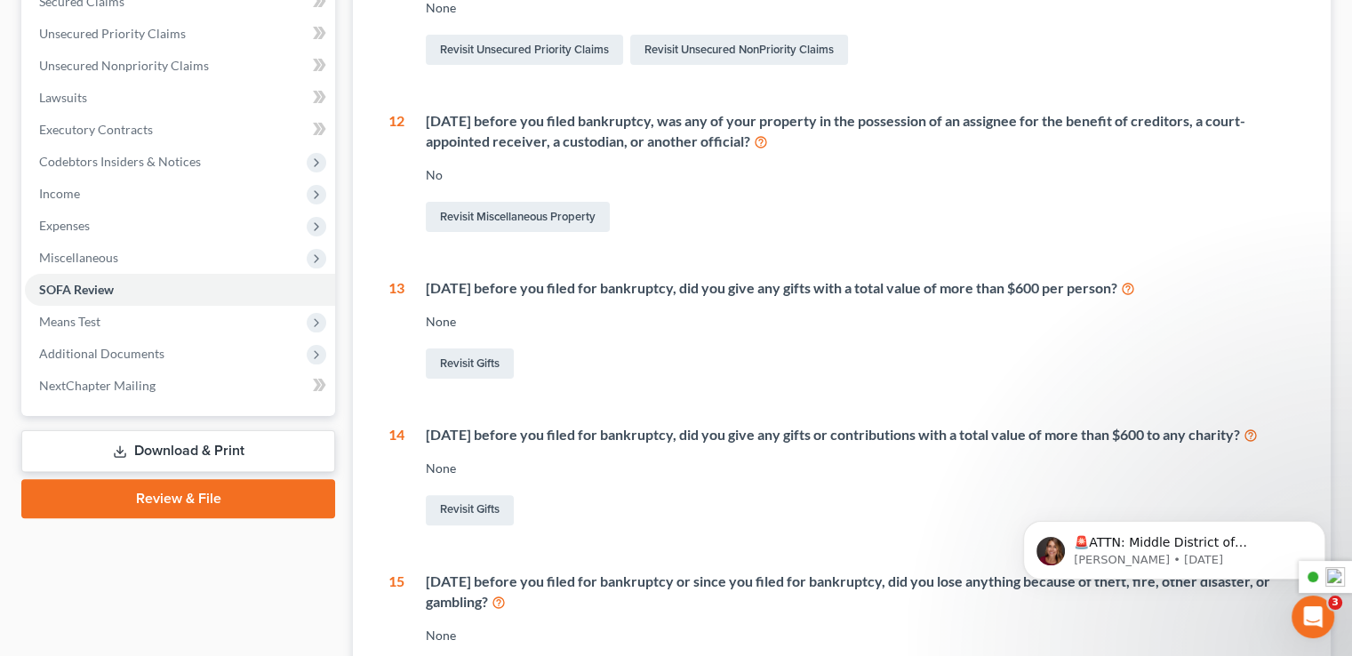
scroll to position [106, 0]
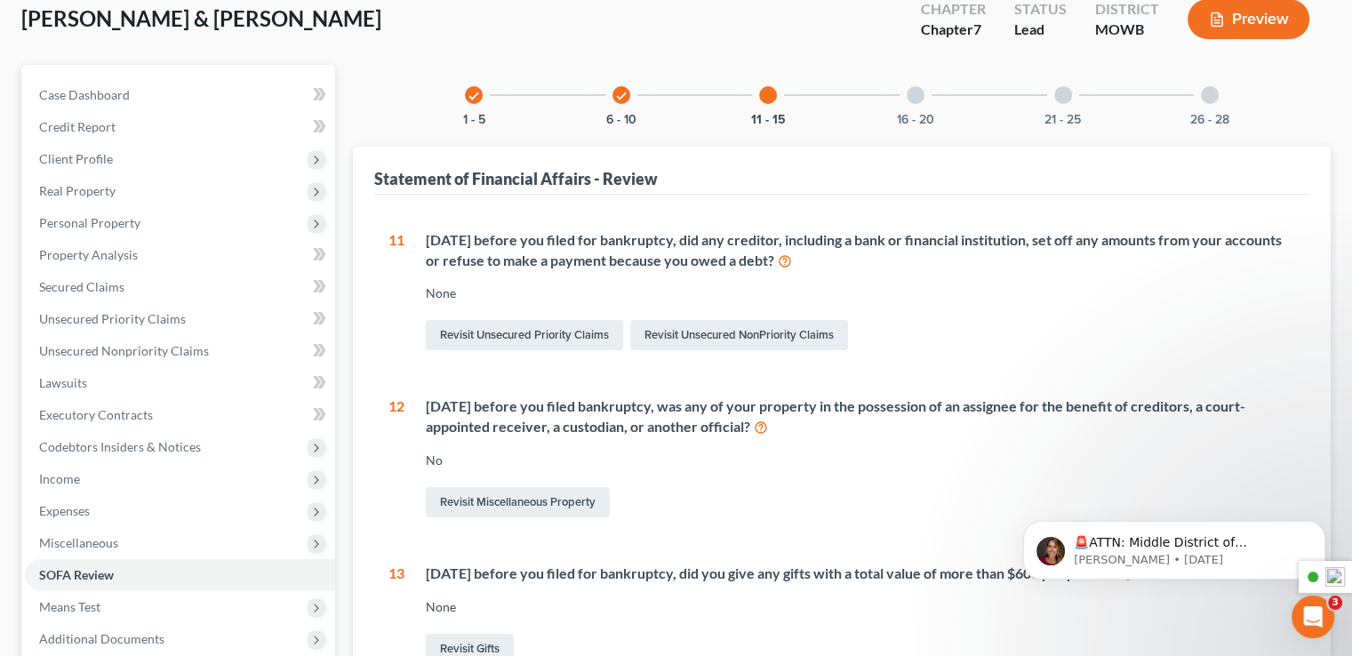
click at [914, 102] on div at bounding box center [916, 95] width 18 height 18
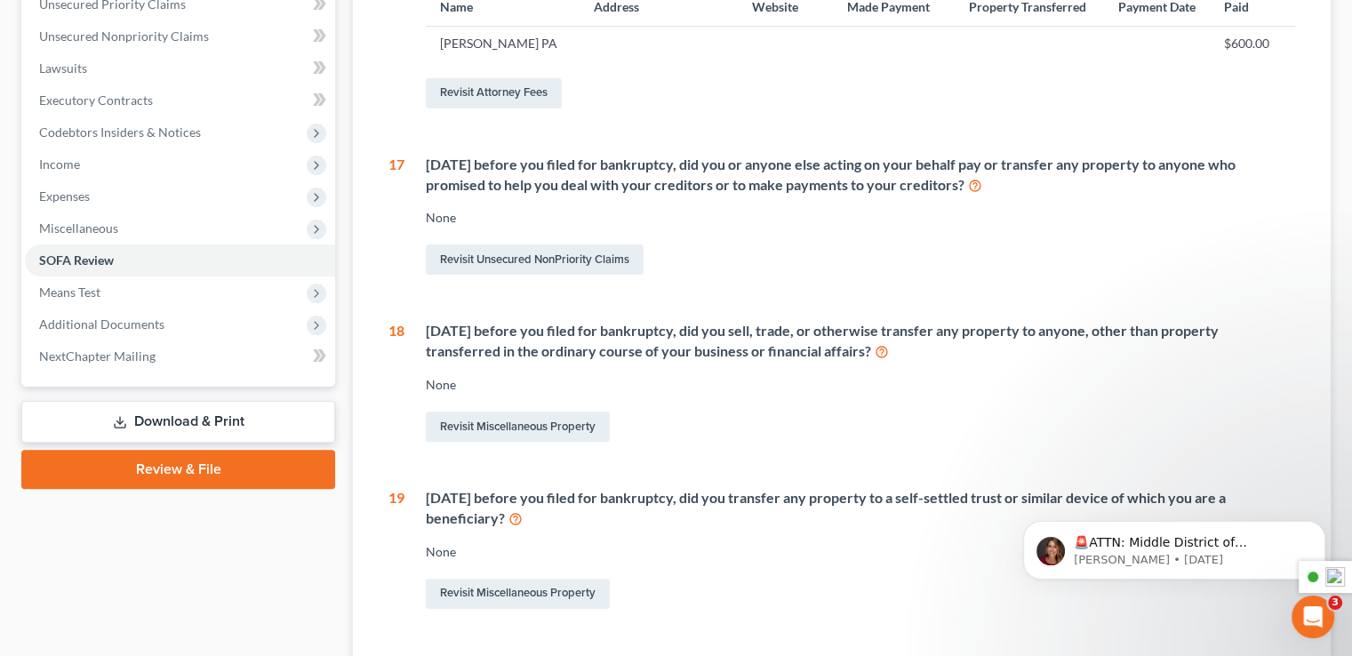
scroll to position [461, 0]
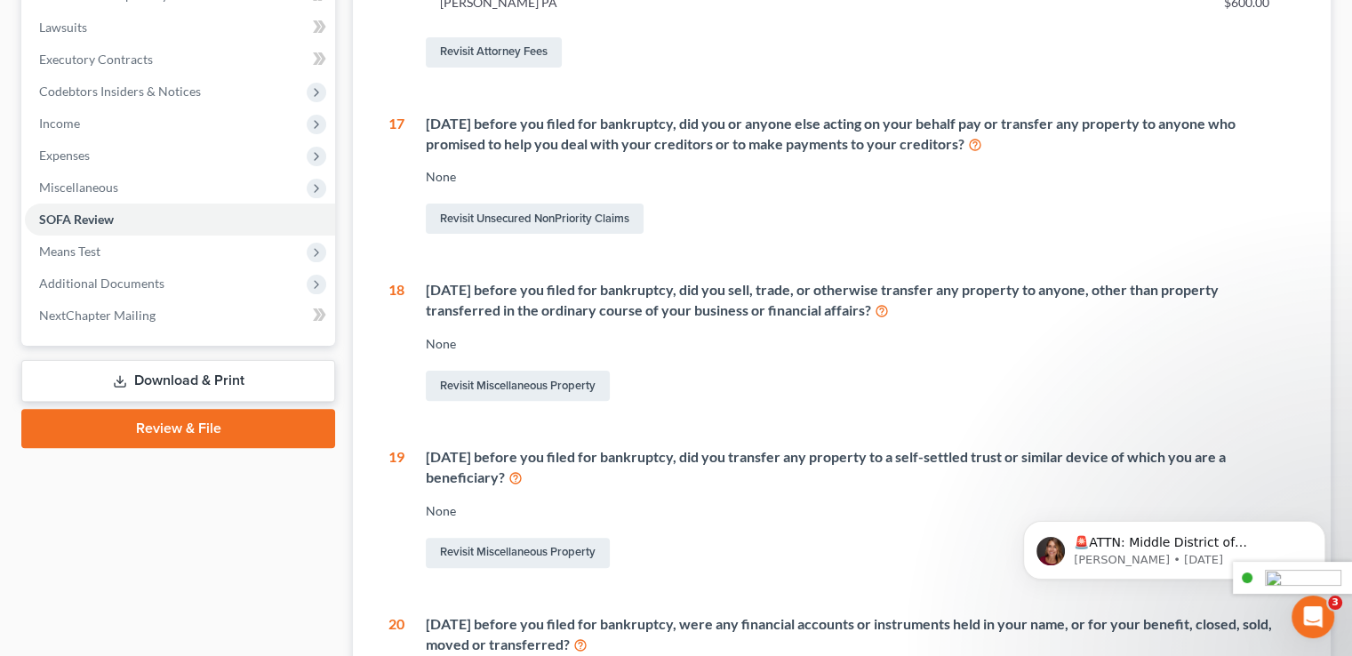
click at [1310, 581] on img at bounding box center [1303, 578] width 76 height 16
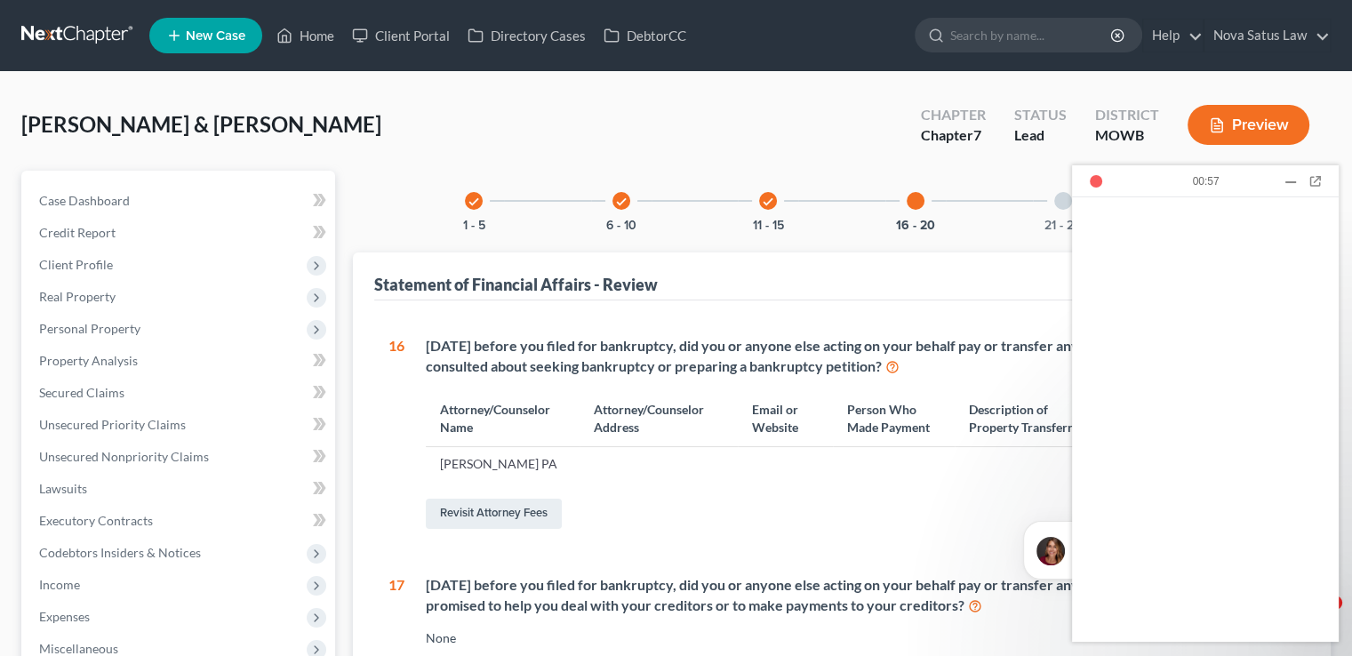
scroll to position [0, 0]
click at [1060, 196] on div at bounding box center [1063, 201] width 18 height 18
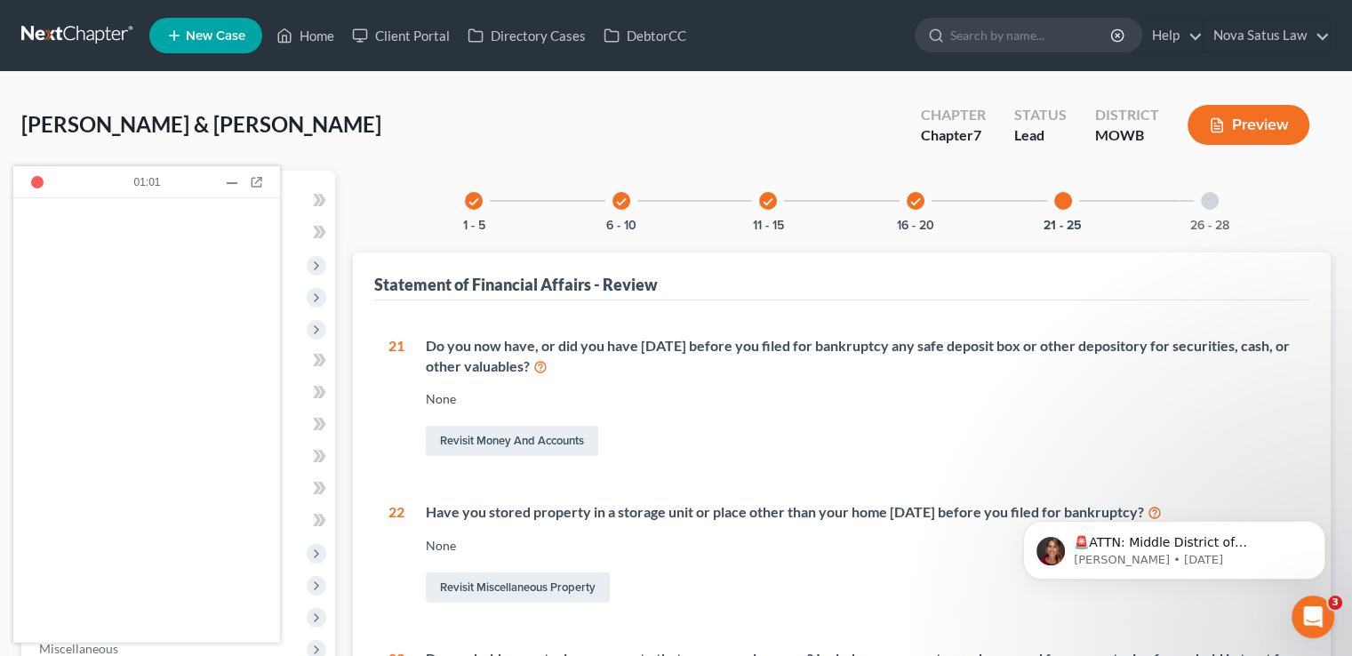
drag, startPoint x: 1166, startPoint y: 175, endPoint x: 0, endPoint y: 249, distance: 1167.9
click at [0, 249] on body "Home New Case Client Portal Directory Cases DebtorCC Nova Satus Law [PERSON_NAM…" at bounding box center [676, 627] width 1352 height 1255
click at [1208, 203] on div at bounding box center [1210, 201] width 18 height 18
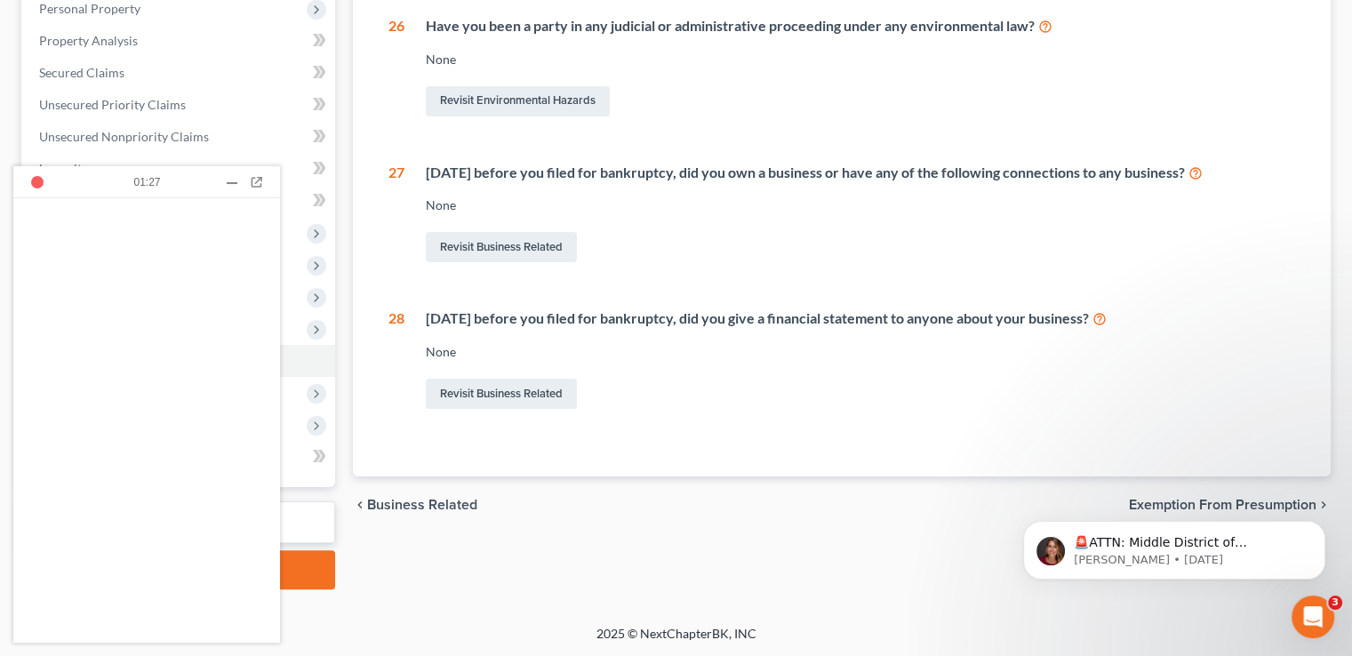
scroll to position [53, 0]
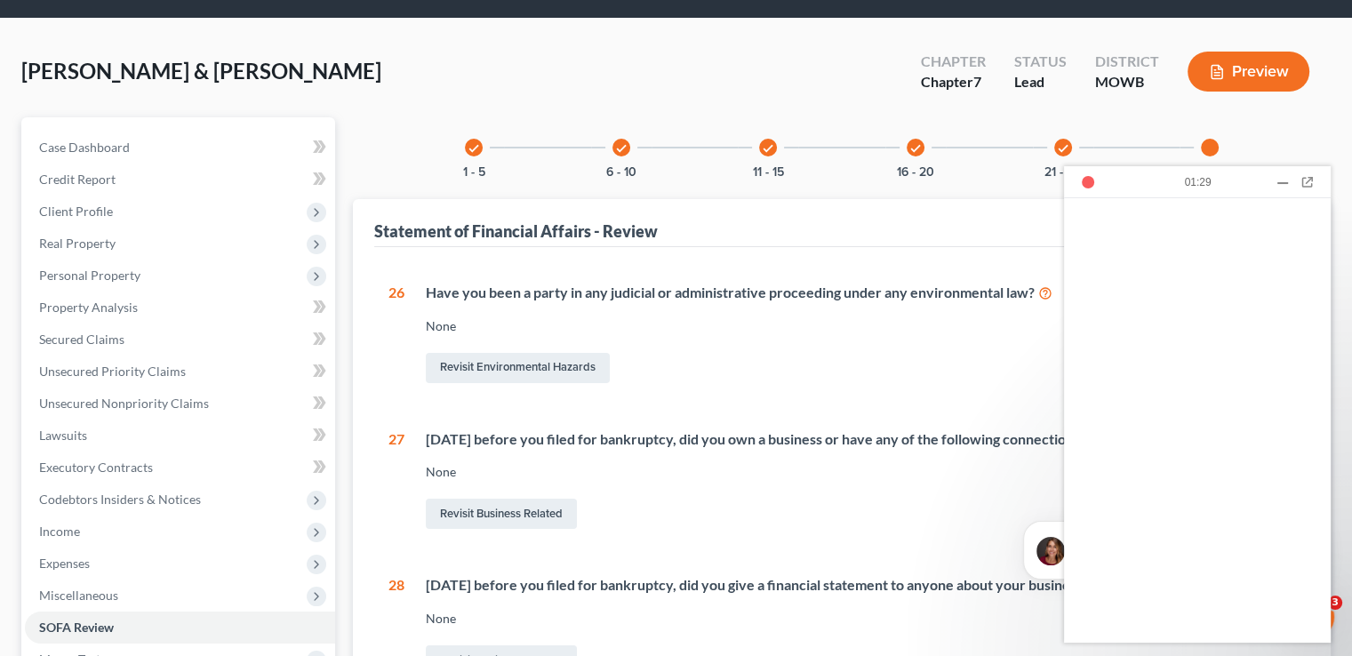
drag, startPoint x: 107, startPoint y: 185, endPoint x: 1158, endPoint y: 191, distance: 1051.8
click at [1158, 191] on header "01:29 Current Call View Calls" at bounding box center [1197, 182] width 267 height 32
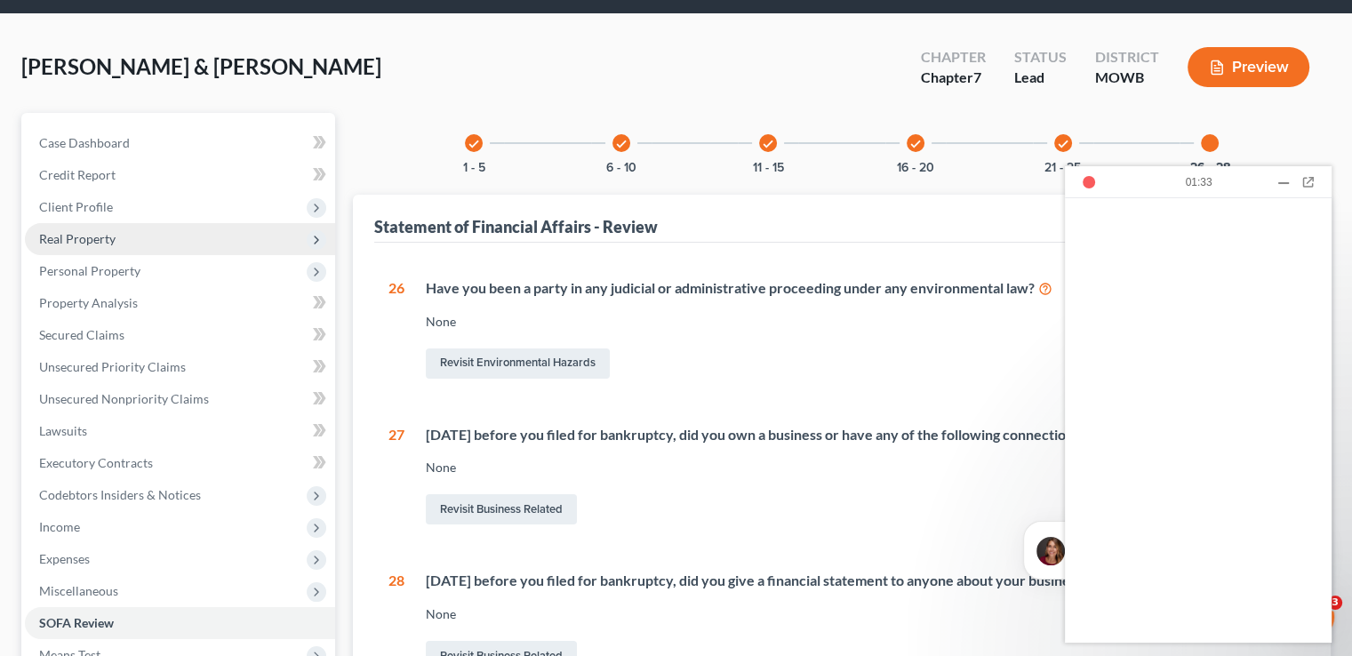
scroll to position [89, 0]
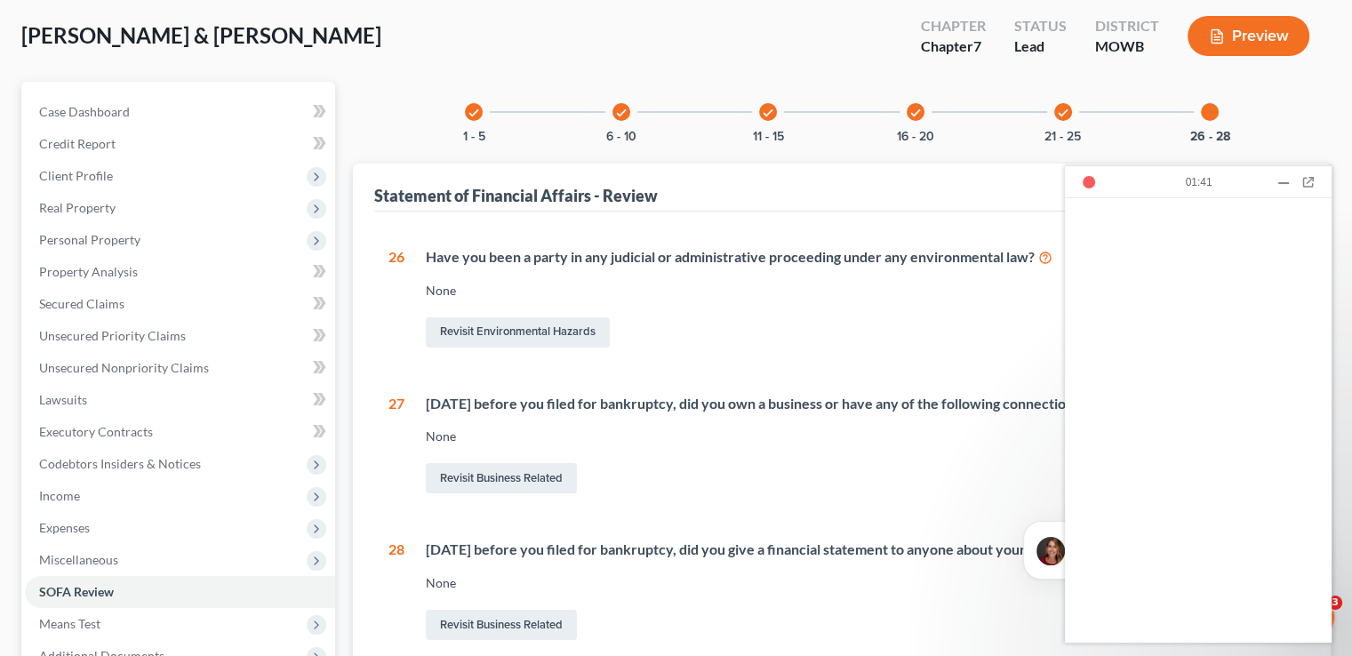
click at [914, 117] on icon "check" at bounding box center [916, 113] width 12 height 12
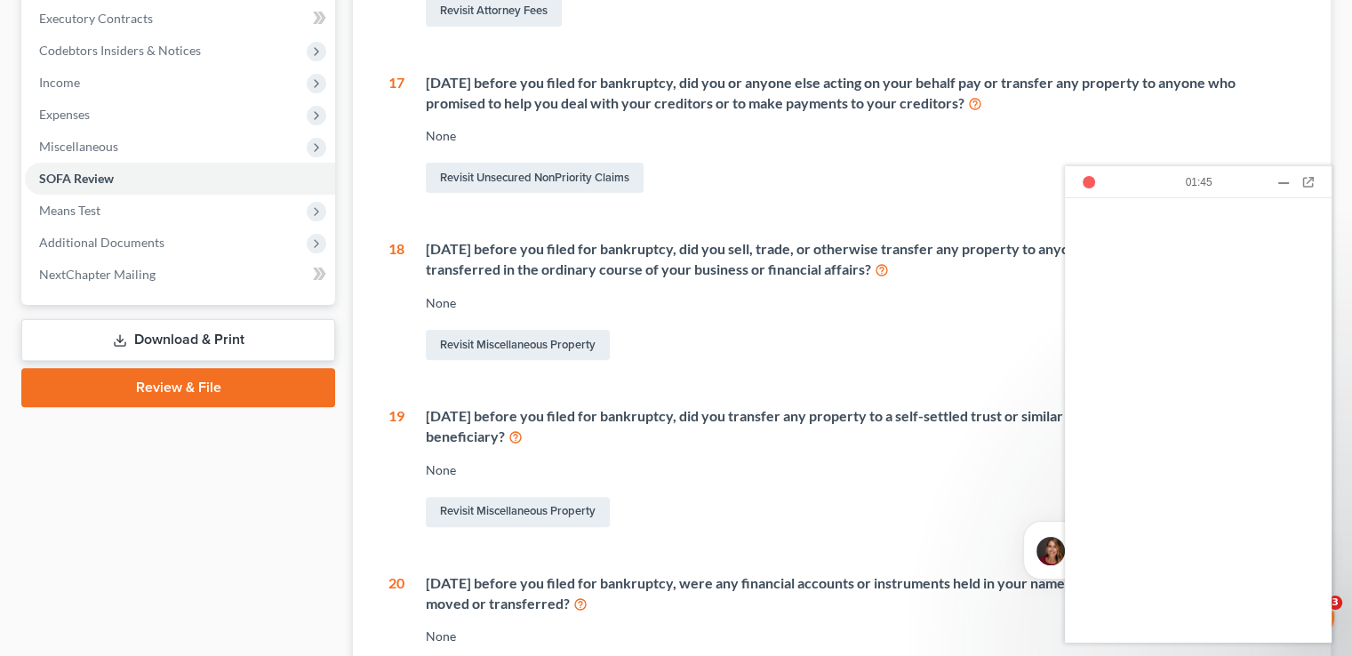
scroll to position [533, 0]
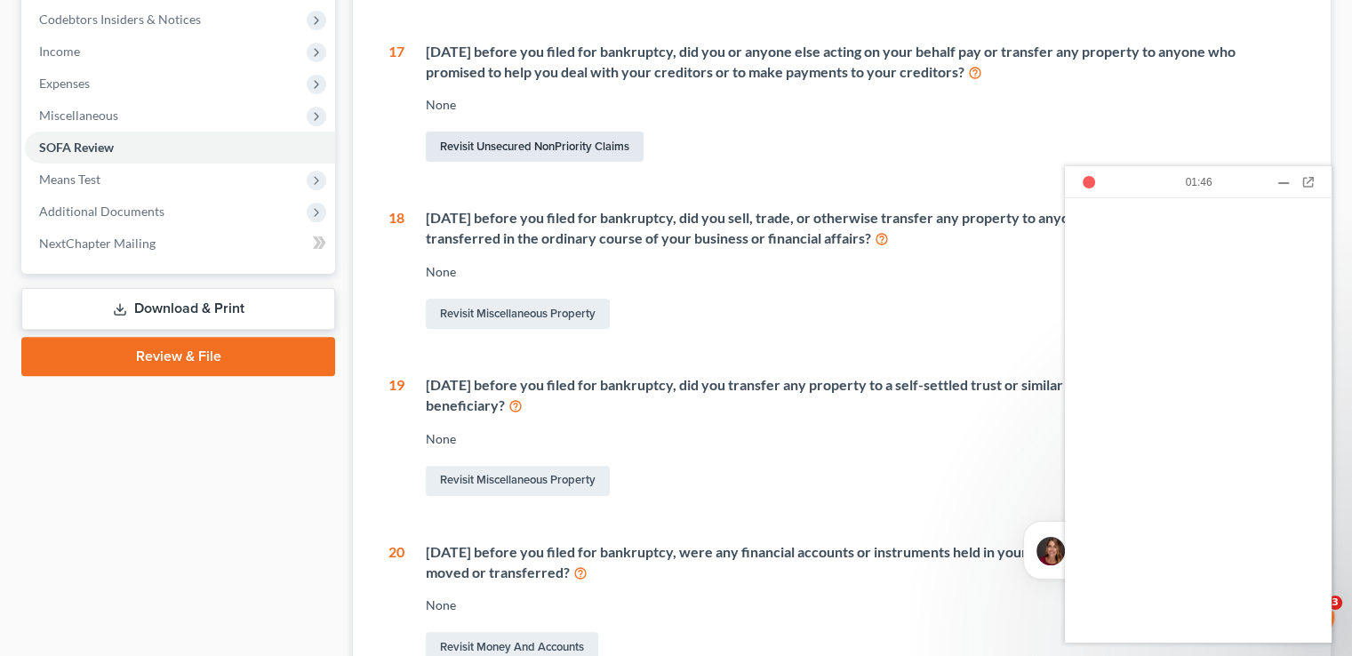
click at [584, 162] on link "Revisit Unsecured NonPriority Claims" at bounding box center [535, 147] width 218 height 30
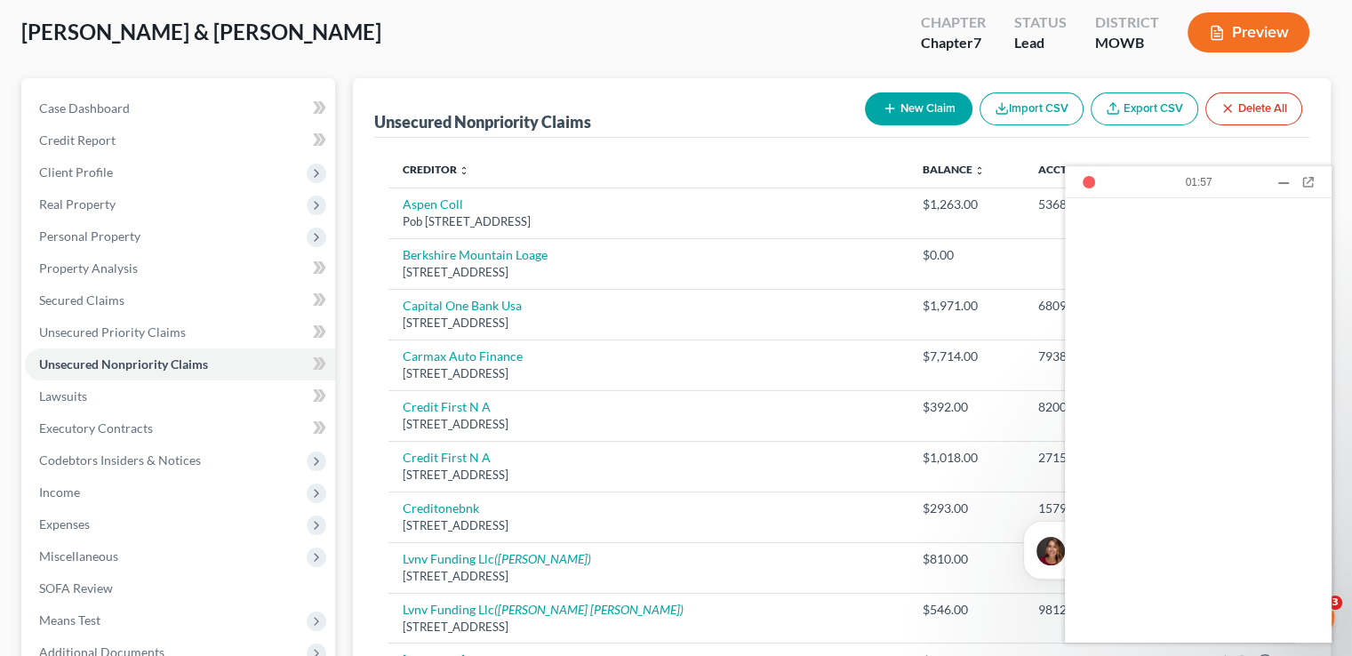
scroll to position [267, 0]
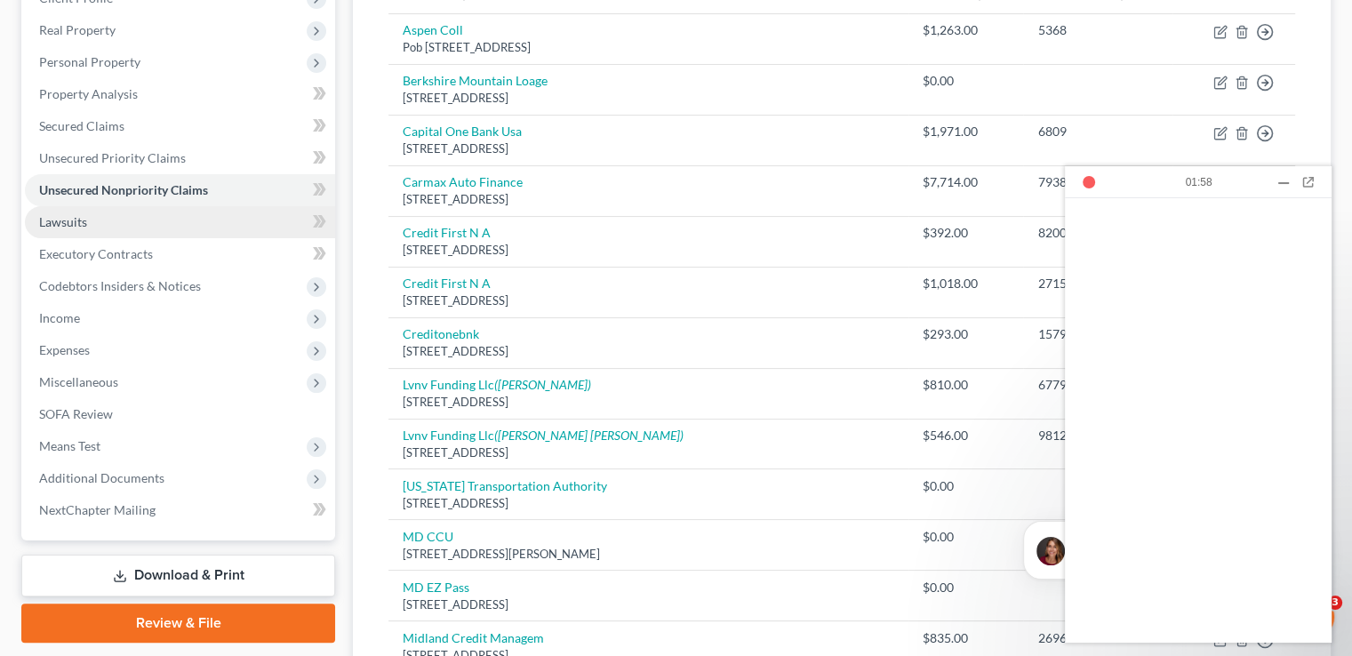
click at [133, 228] on link "Lawsuits" at bounding box center [180, 222] width 310 height 32
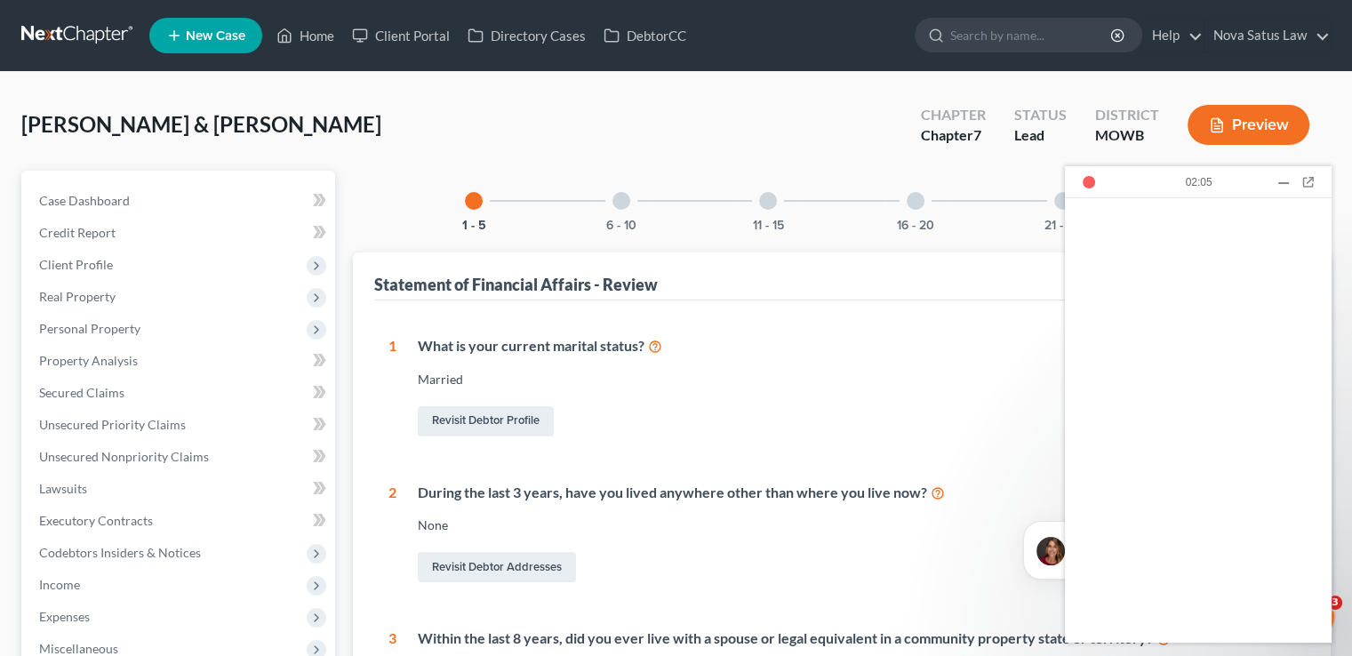
click at [915, 200] on div at bounding box center [916, 201] width 18 height 18
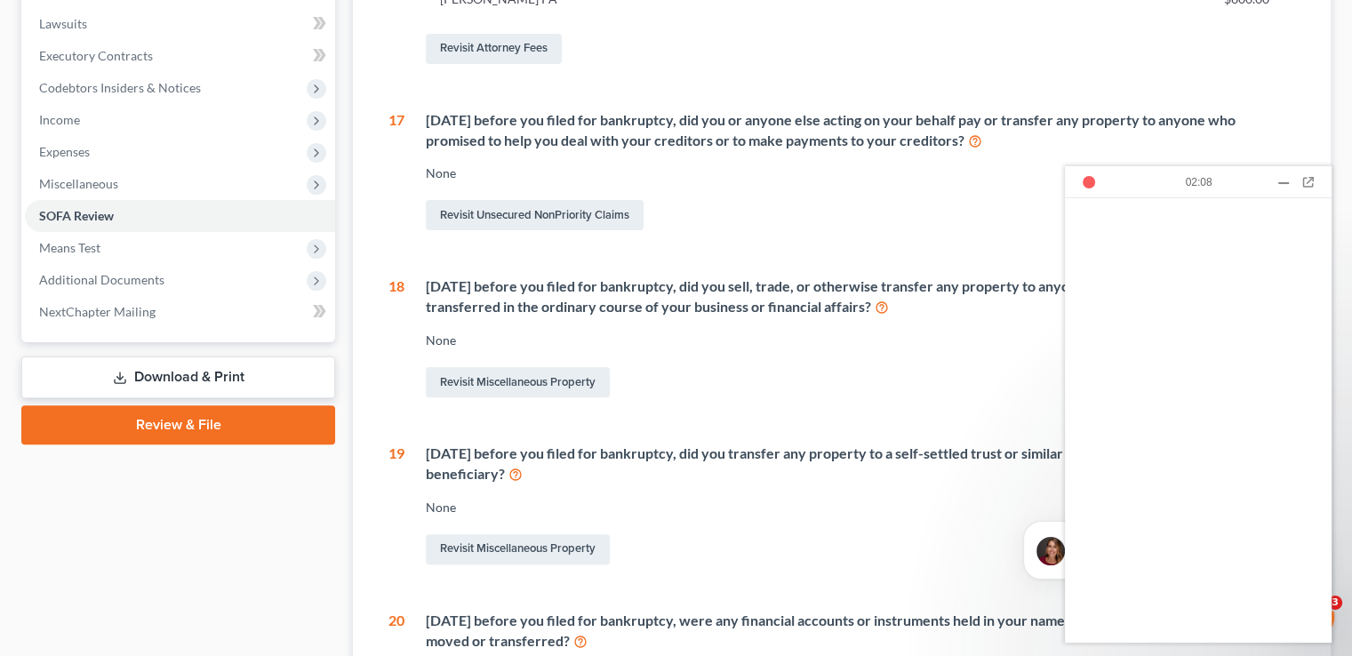
scroll to position [533, 0]
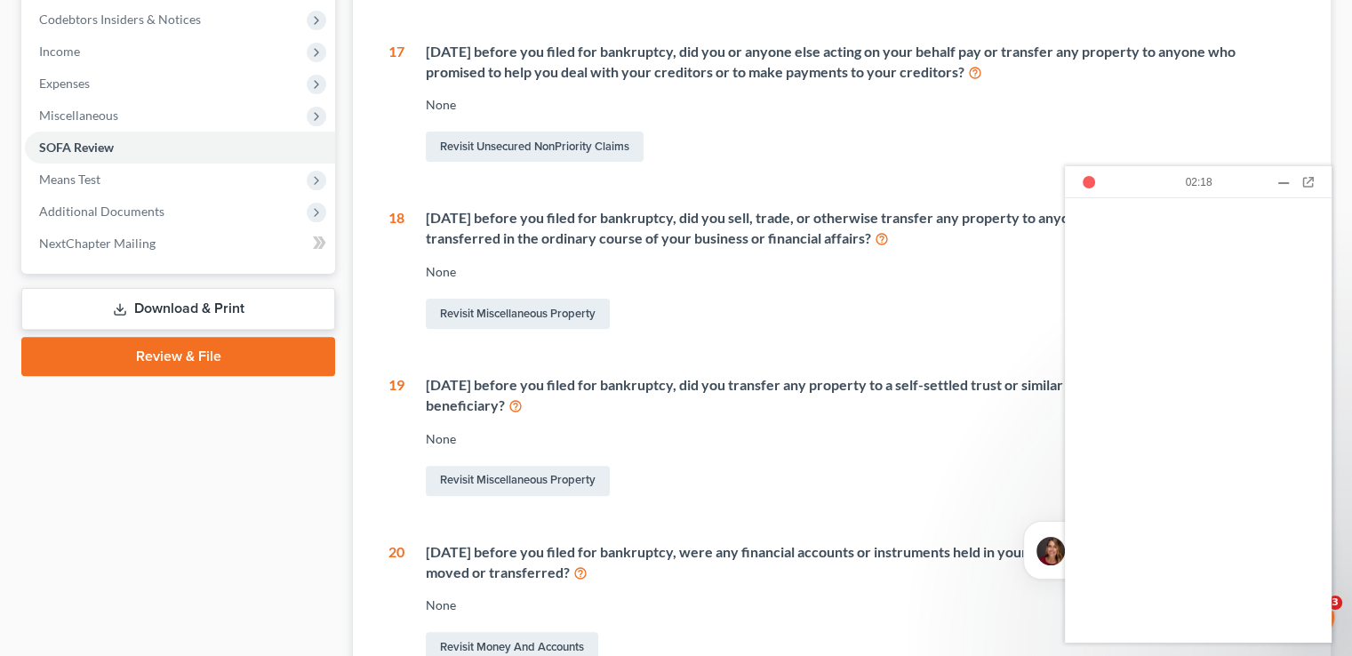
click at [974, 80] on icon at bounding box center [975, 71] width 14 height 17
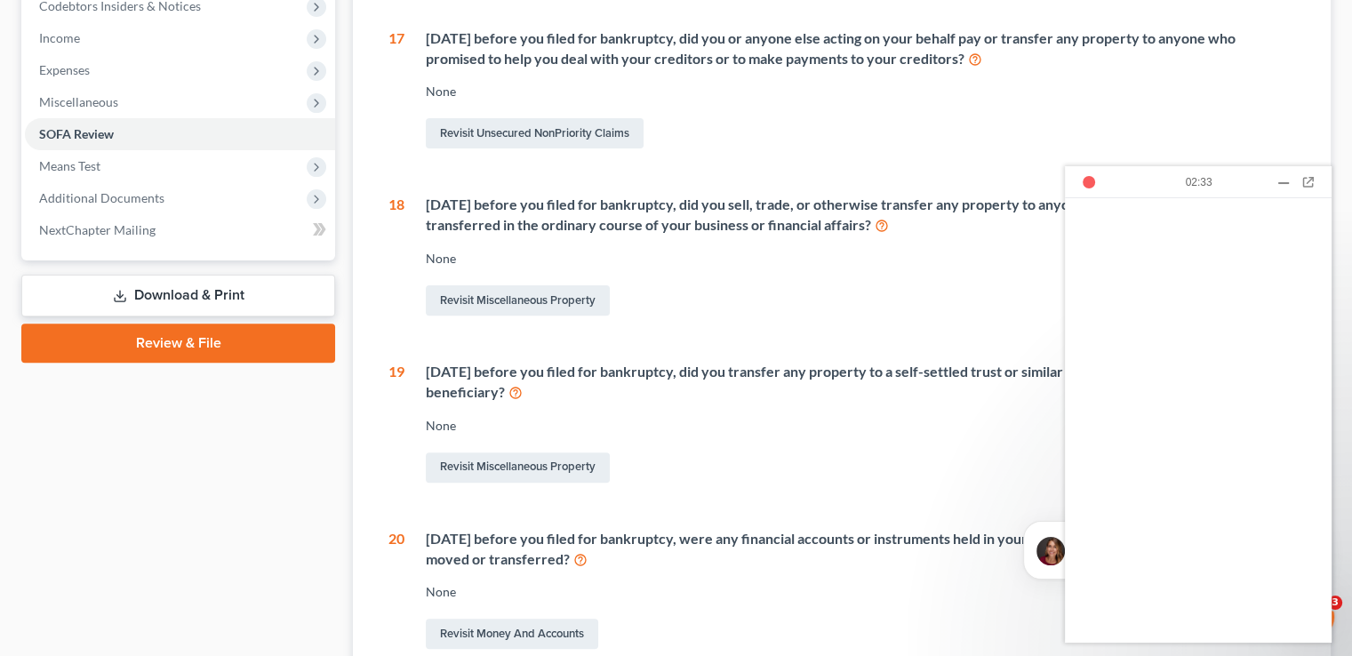
scroll to position [445, 0]
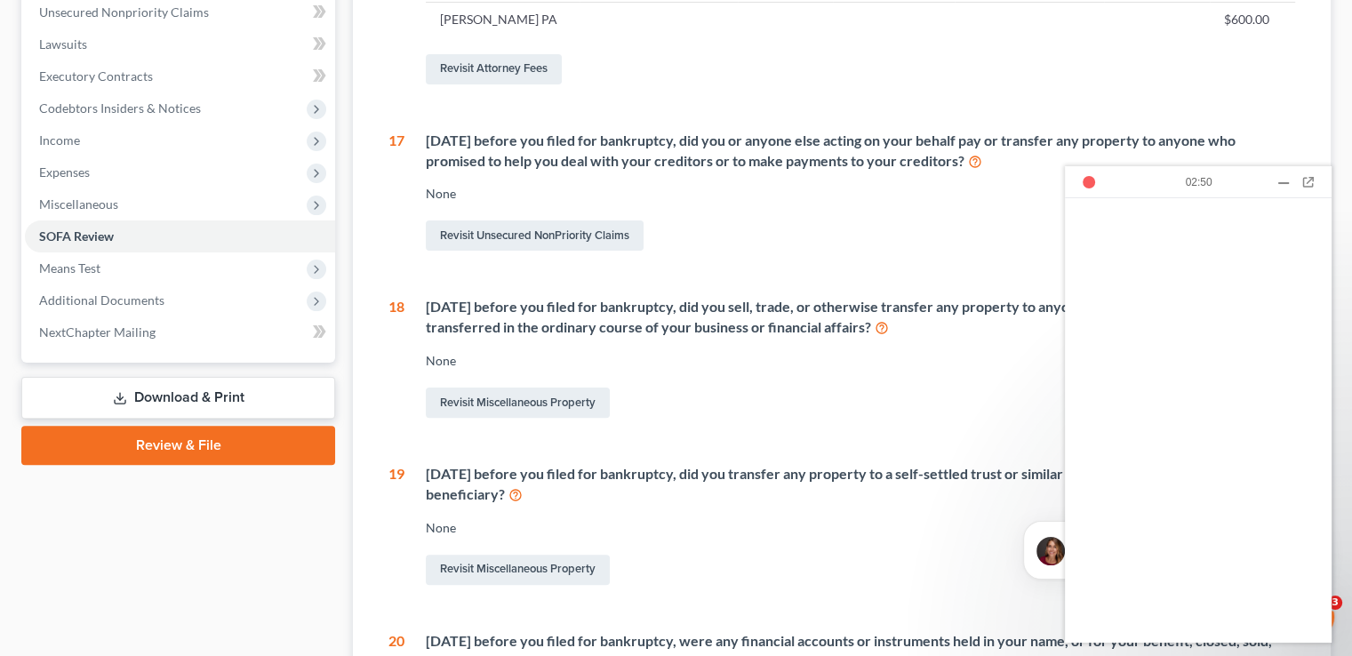
click at [1018, 79] on div "Revisit Attorney Fees" at bounding box center [861, 69] width 870 height 37
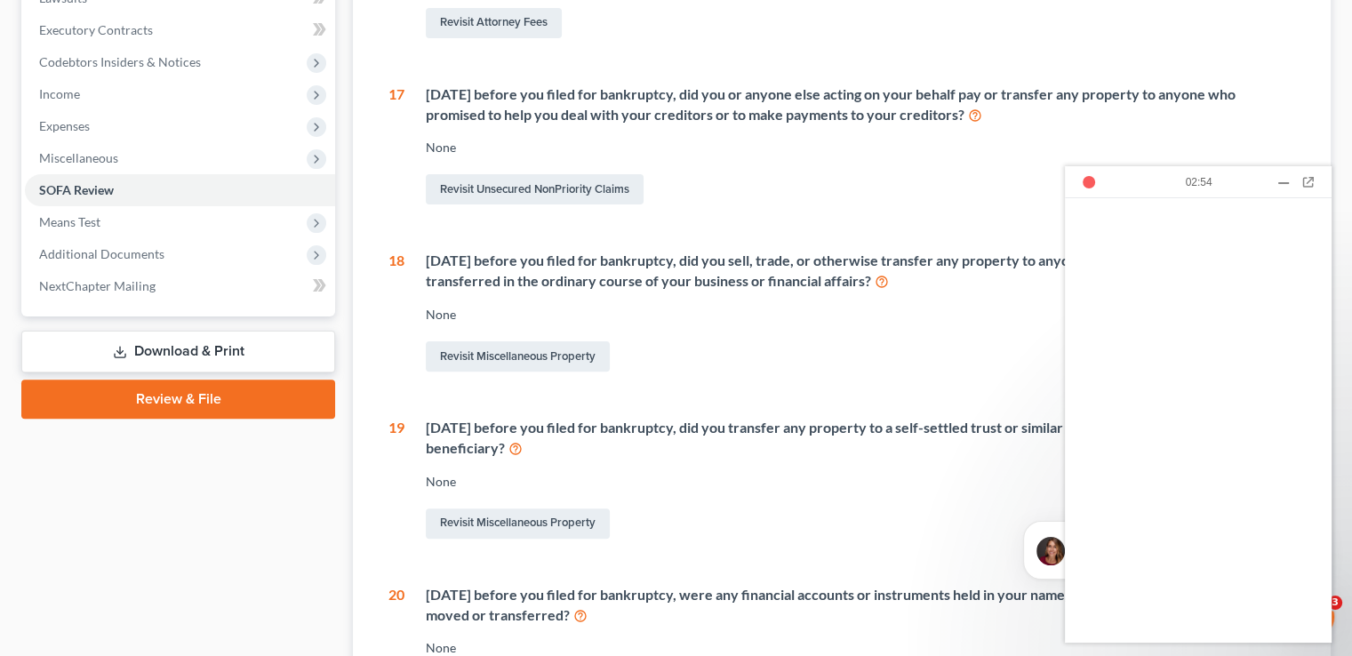
scroll to position [533, 0]
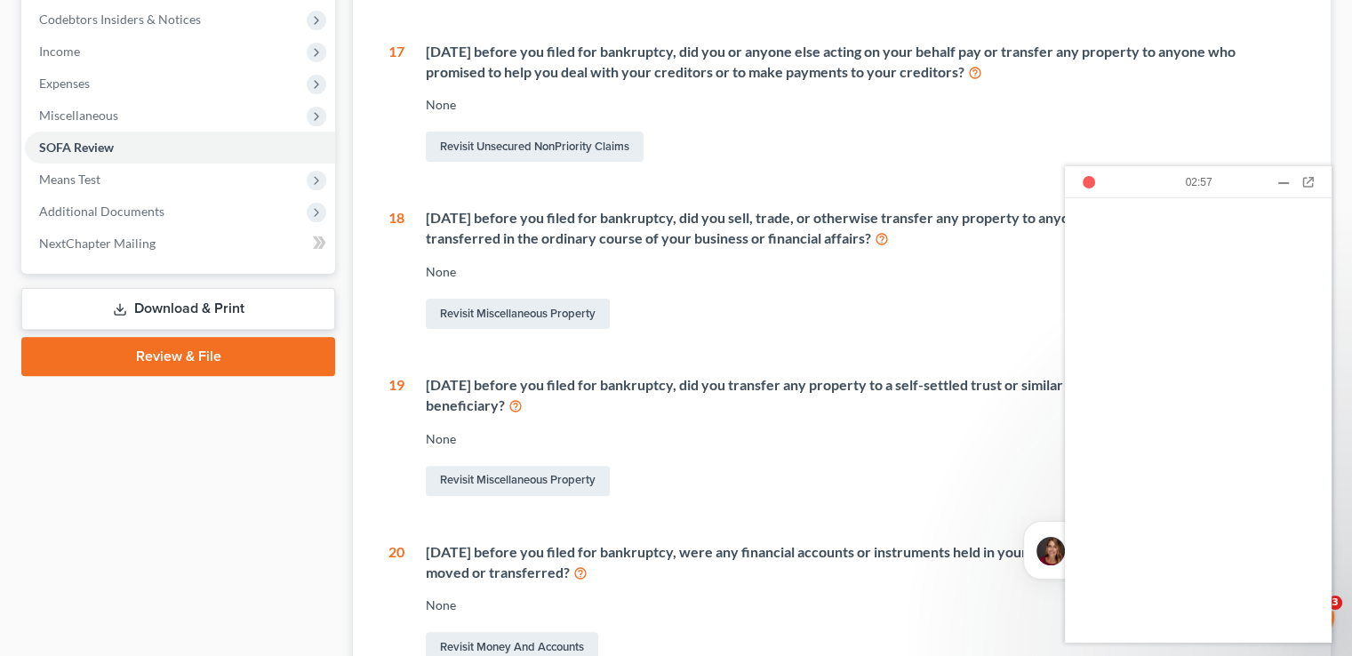
click at [1286, 179] on div at bounding box center [1284, 182] width 18 height 18
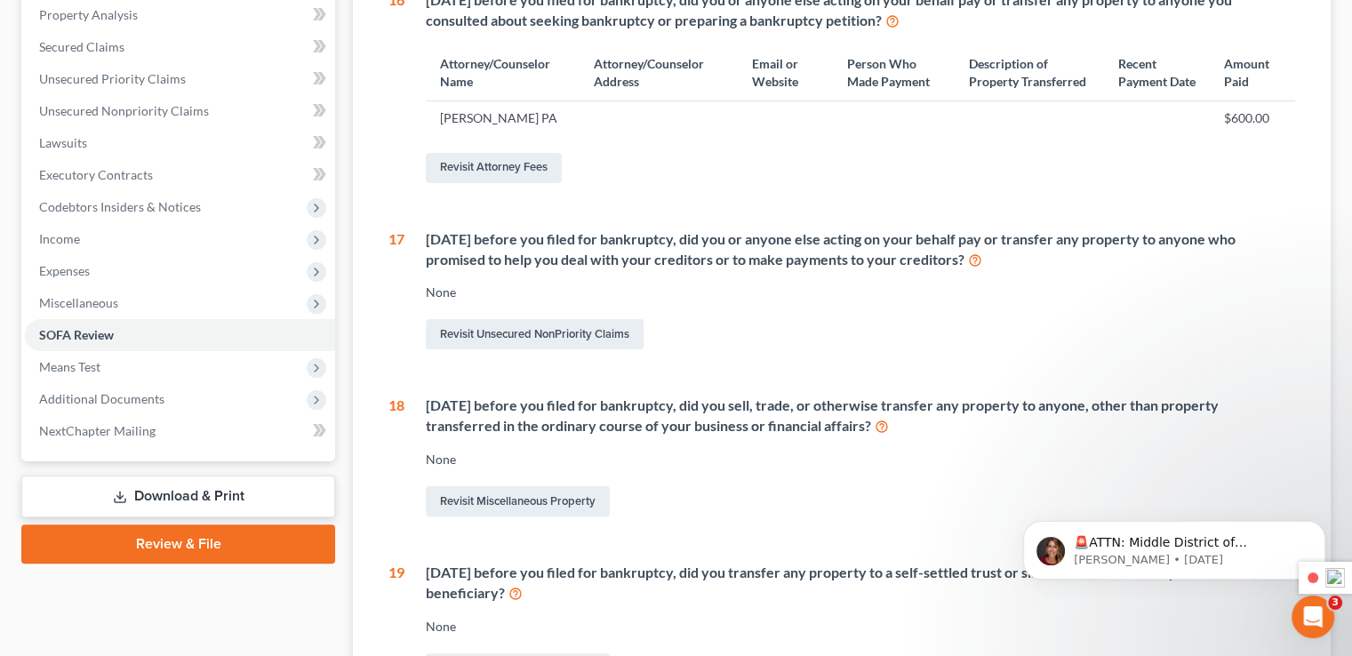
scroll to position [356, 0]
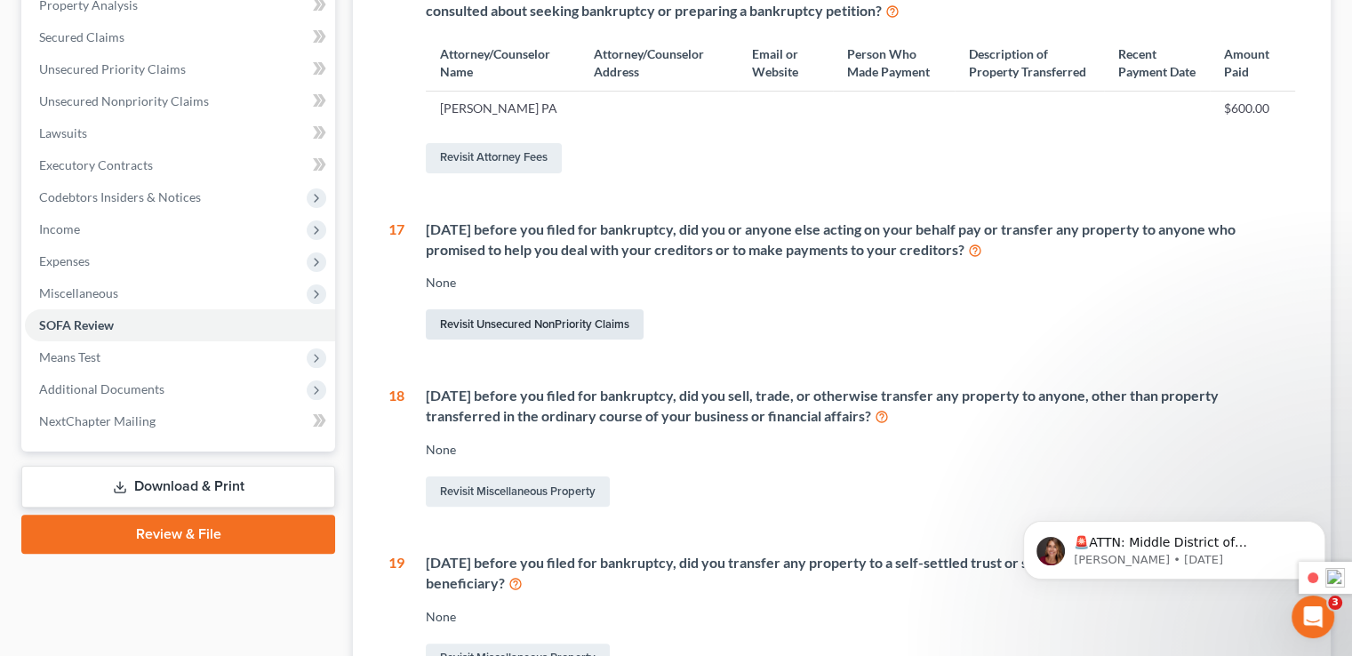
click at [555, 340] on link "Revisit Unsecured NonPriority Claims" at bounding box center [535, 324] width 218 height 30
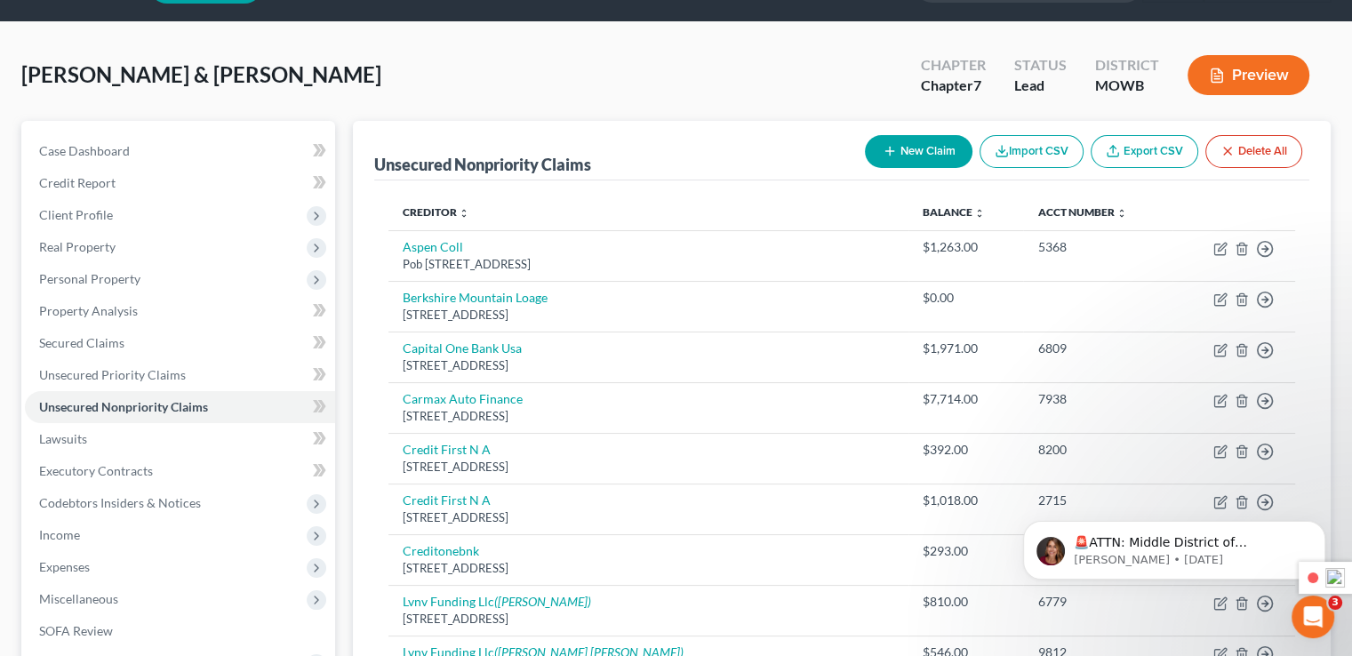
scroll to position [89, 0]
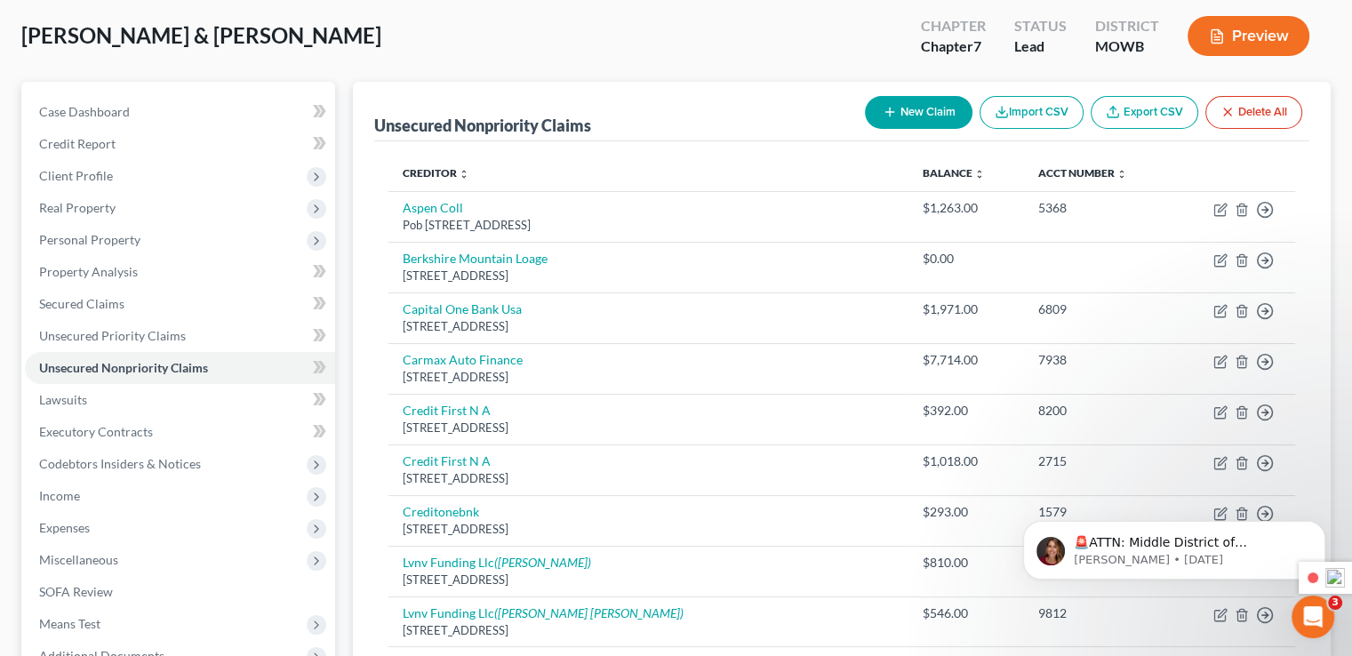
click at [911, 118] on button "New Claim" at bounding box center [919, 112] width 108 height 33
select select "2"
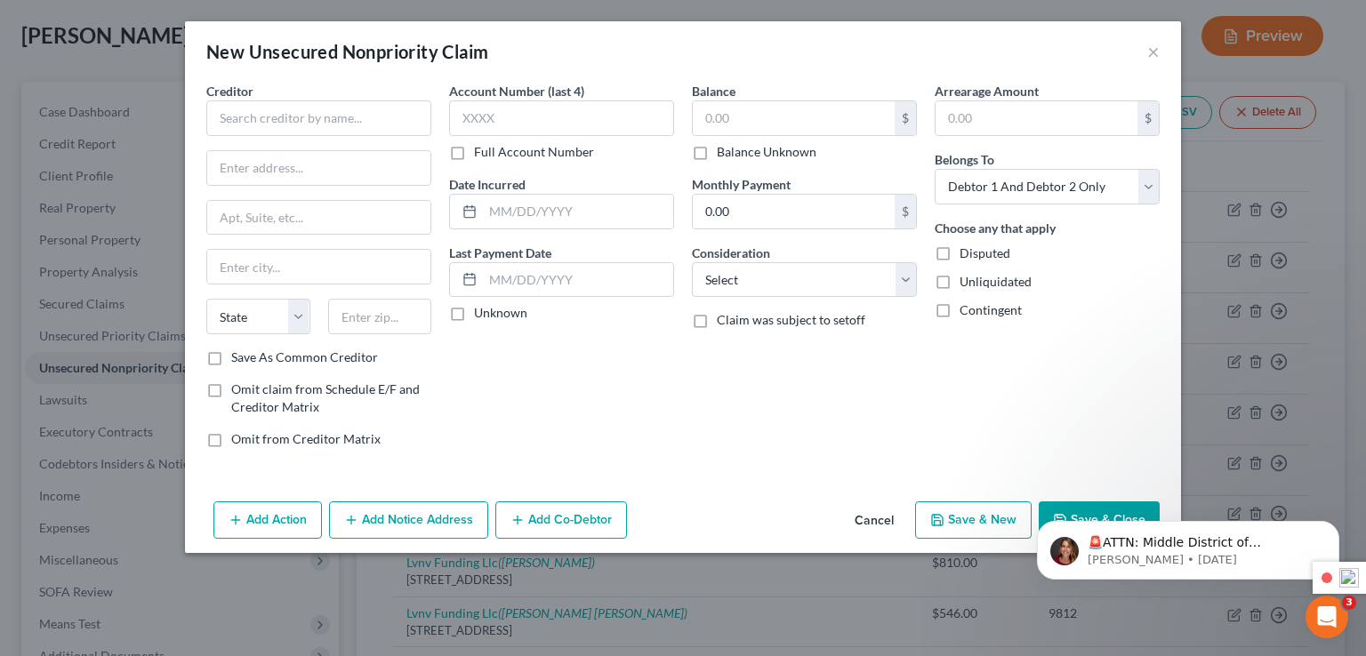
click at [1145, 51] on div "New Unsecured Nonpriority Claim ×" at bounding box center [683, 51] width 996 height 60
click at [1149, 50] on button "×" at bounding box center [1153, 51] width 12 height 21
